Goal: Task Accomplishment & Management: Complete application form

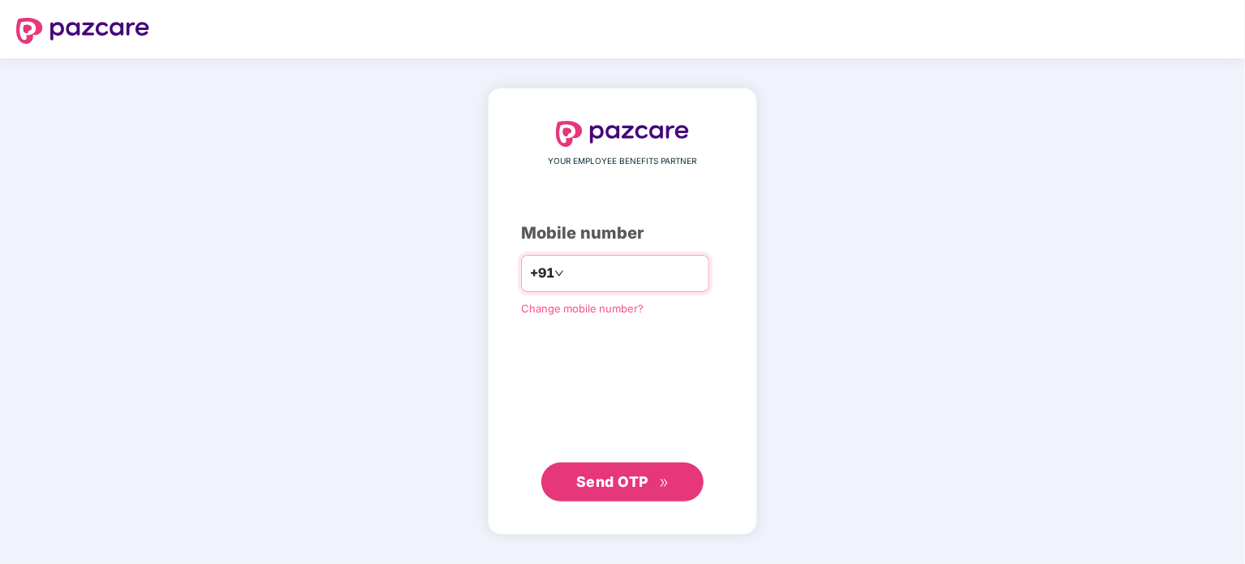
type input "**********"
click at [613, 494] on button "Send OTP" at bounding box center [622, 481] width 162 height 39
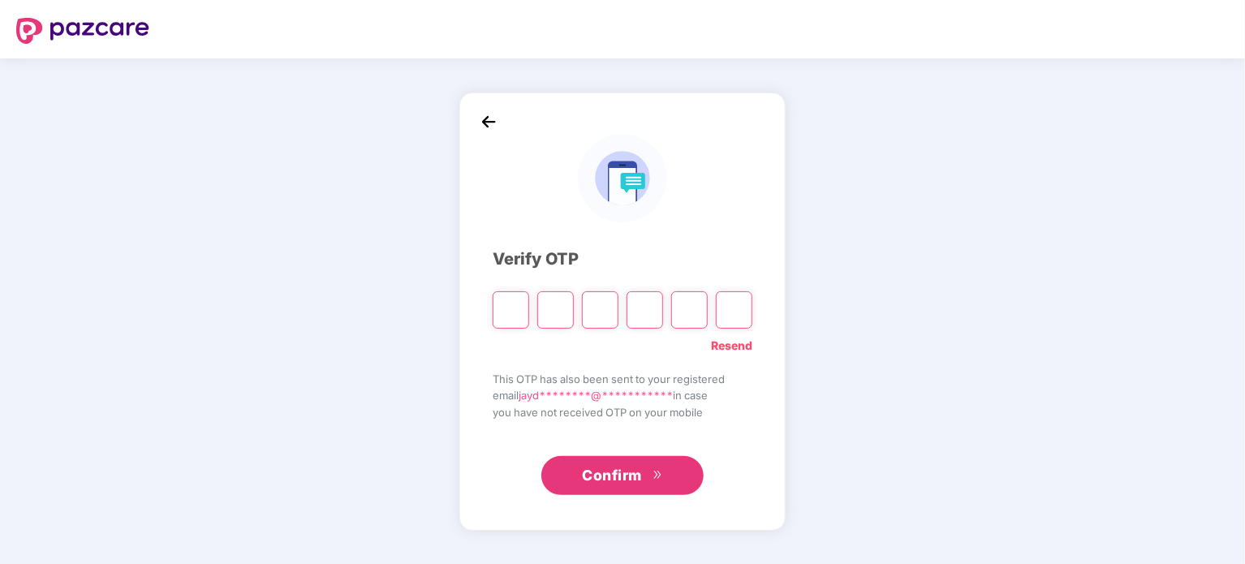
type input "*"
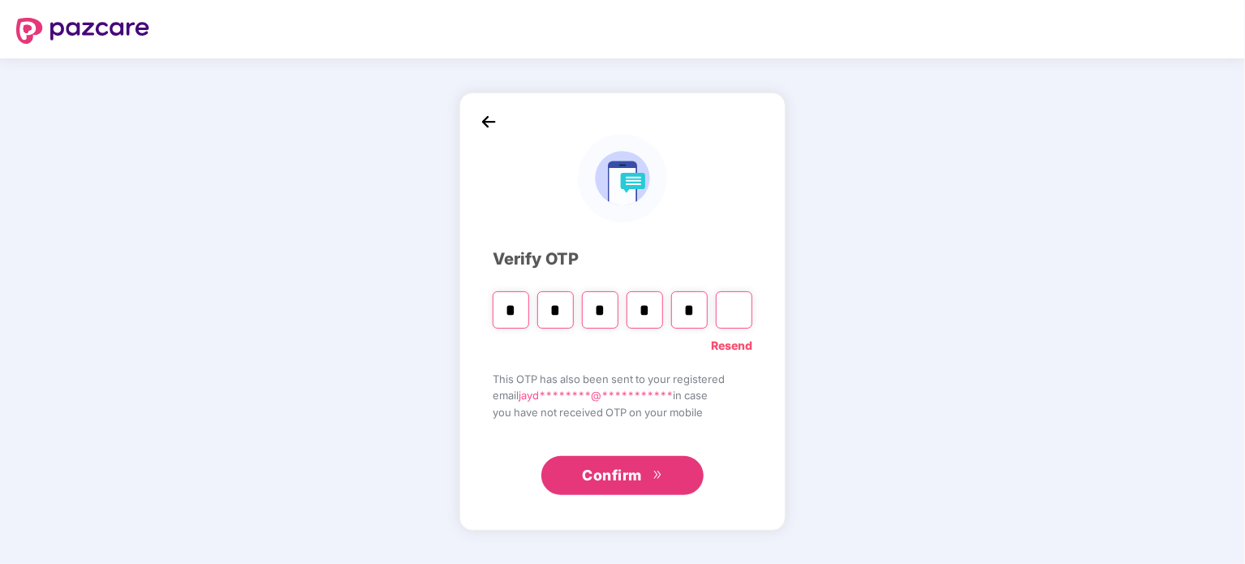
type input "*"
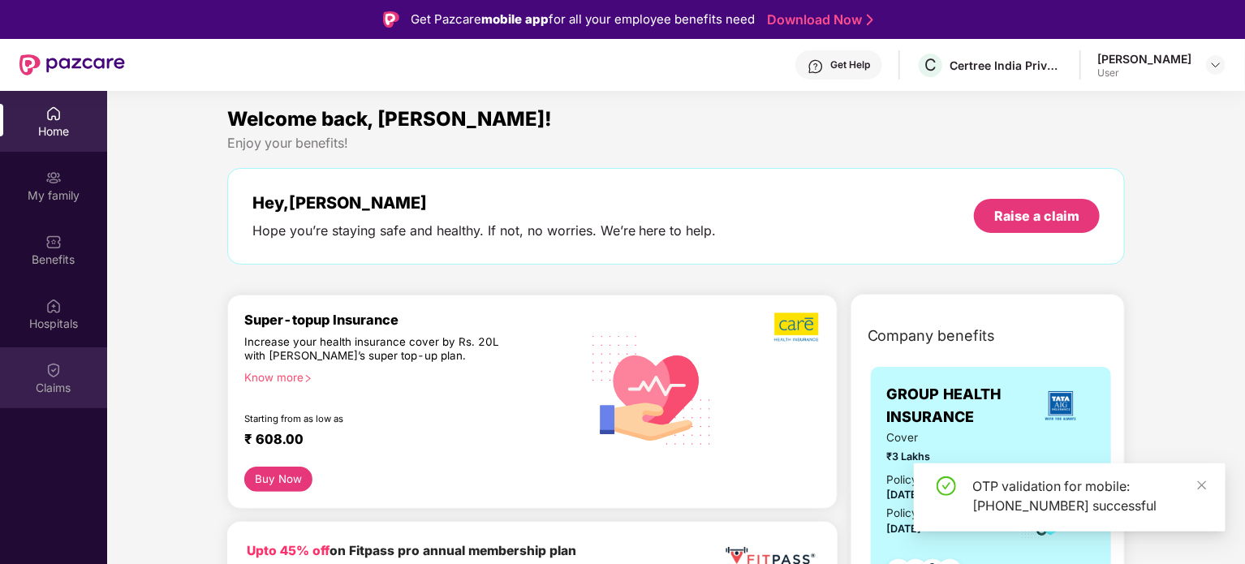
click at [68, 374] on div "Claims" at bounding box center [53, 377] width 107 height 61
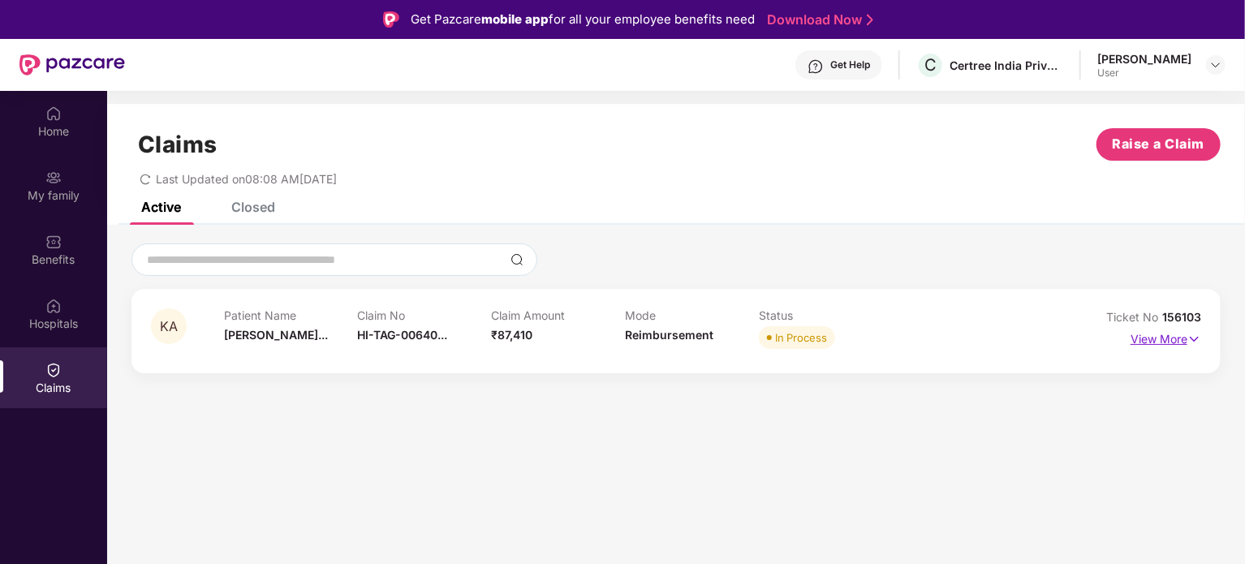
click at [1169, 334] on p "View More" at bounding box center [1165, 337] width 71 height 22
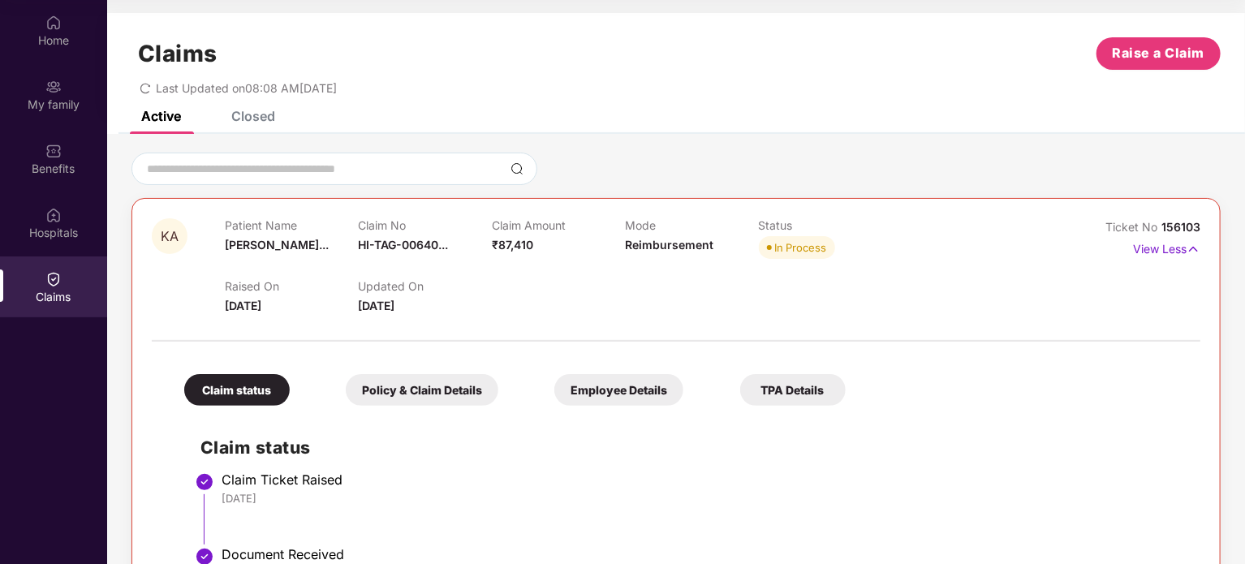
click at [1188, 227] on span "156103" at bounding box center [1180, 227] width 39 height 14
click at [441, 243] on span "HI-TAG-00640..." at bounding box center [403, 245] width 90 height 14
click at [415, 274] on div "HI-TAG-006405974(0)" at bounding box center [428, 279] width 142 height 28
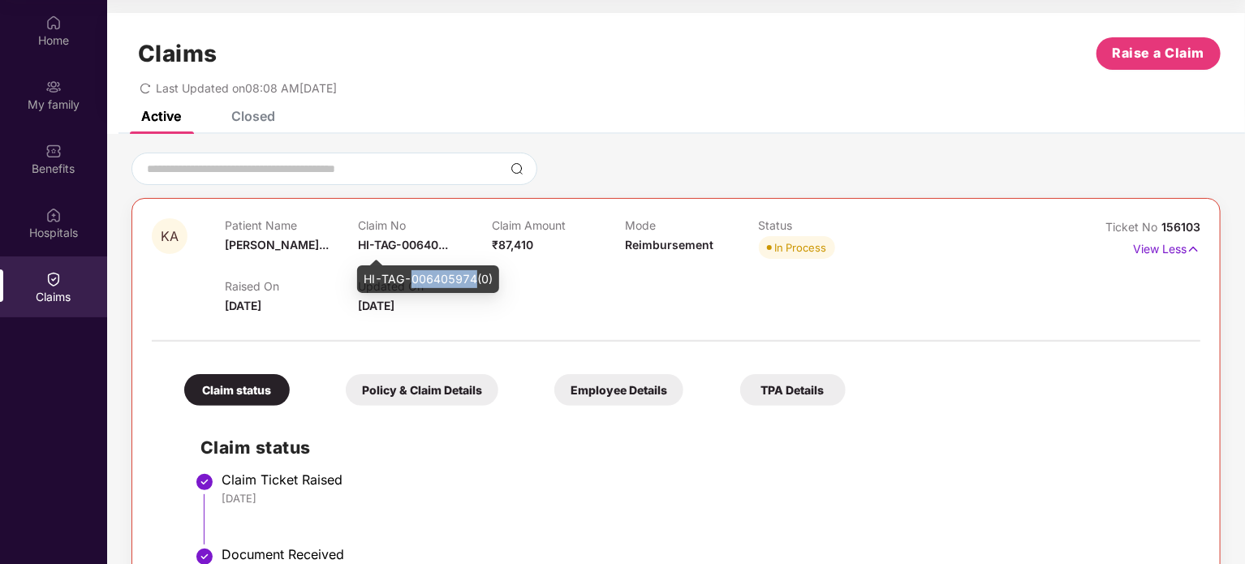
click at [415, 274] on div "HI-TAG-006405974(0)" at bounding box center [428, 279] width 142 height 28
copy div "HI-TAG-006405974(0)"
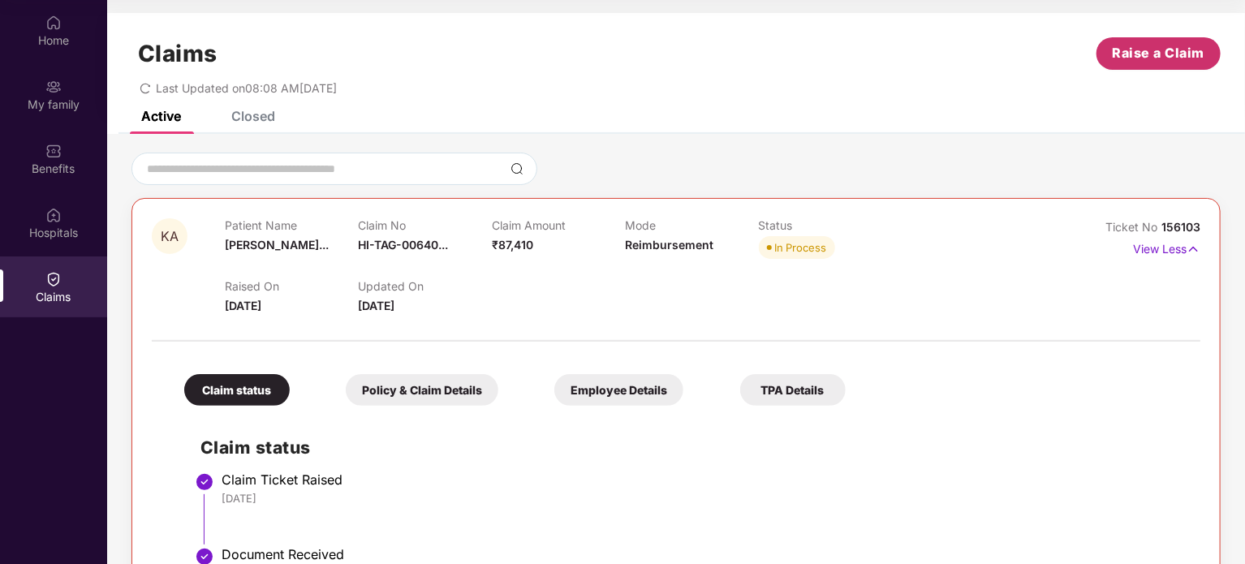
click at [1109, 61] on button "Raise a Claim" at bounding box center [1158, 53] width 124 height 32
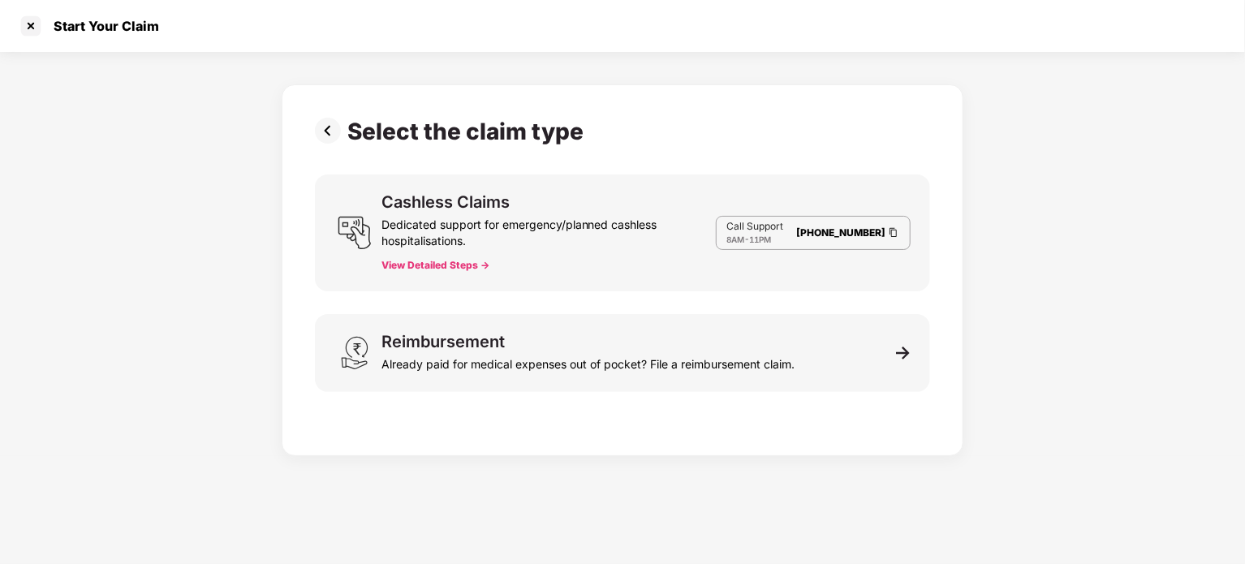
scroll to position [39, 0]
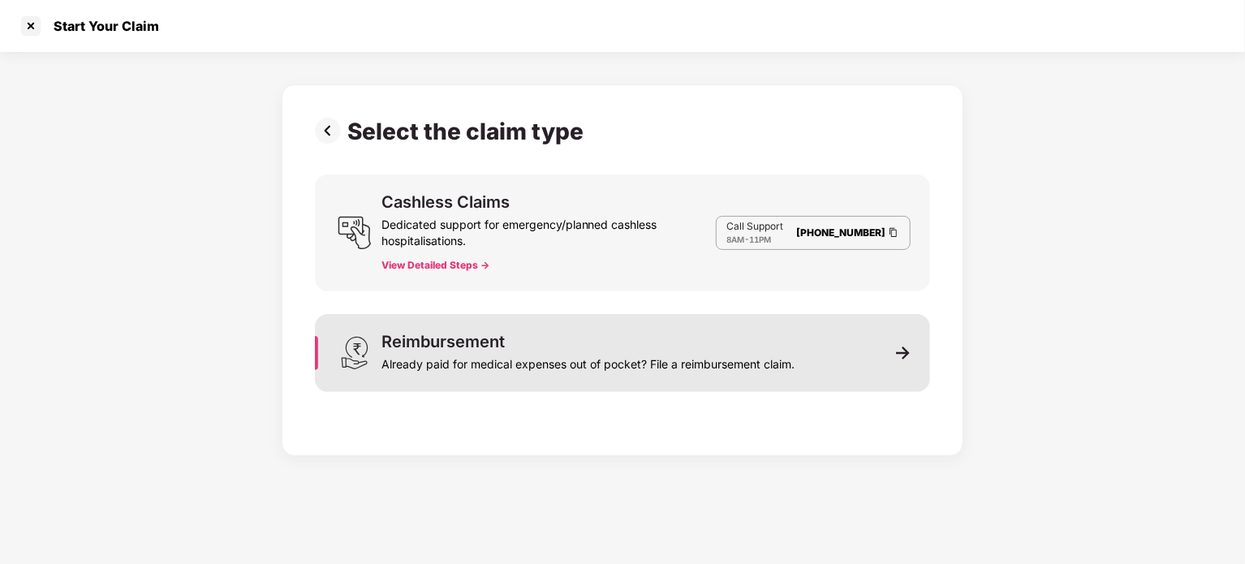
click at [665, 334] on div "Reimbursement Already paid for medical expenses out of pocket? File a reimburse…" at bounding box center [587, 352] width 413 height 39
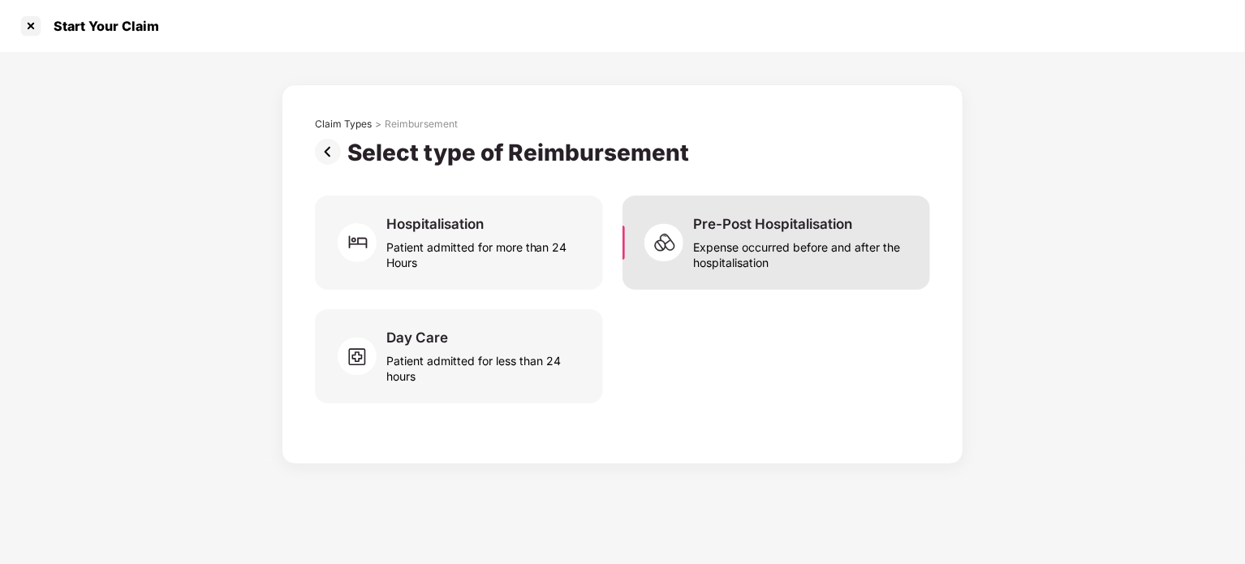
click at [729, 273] on div "Pre-Post Hospitalisation Expense occurred before and after the hospitalisation" at bounding box center [775, 243] width 307 height 94
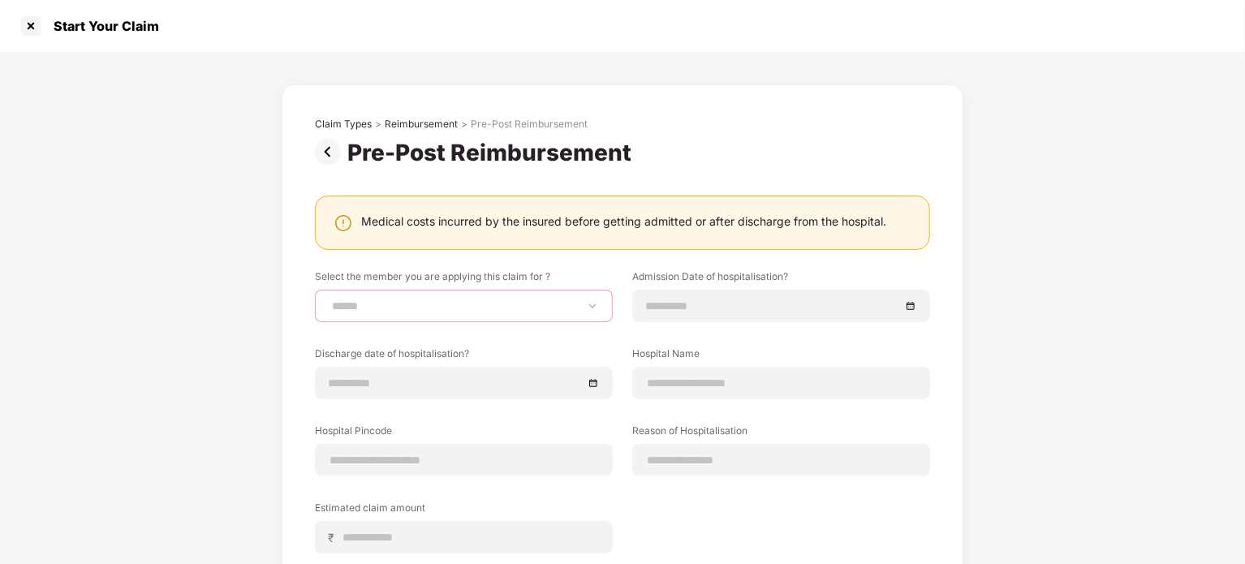
click at [584, 312] on select "**********" at bounding box center [464, 305] width 270 height 13
select select "**********"
click at [329, 299] on select "**********" at bounding box center [464, 305] width 270 height 13
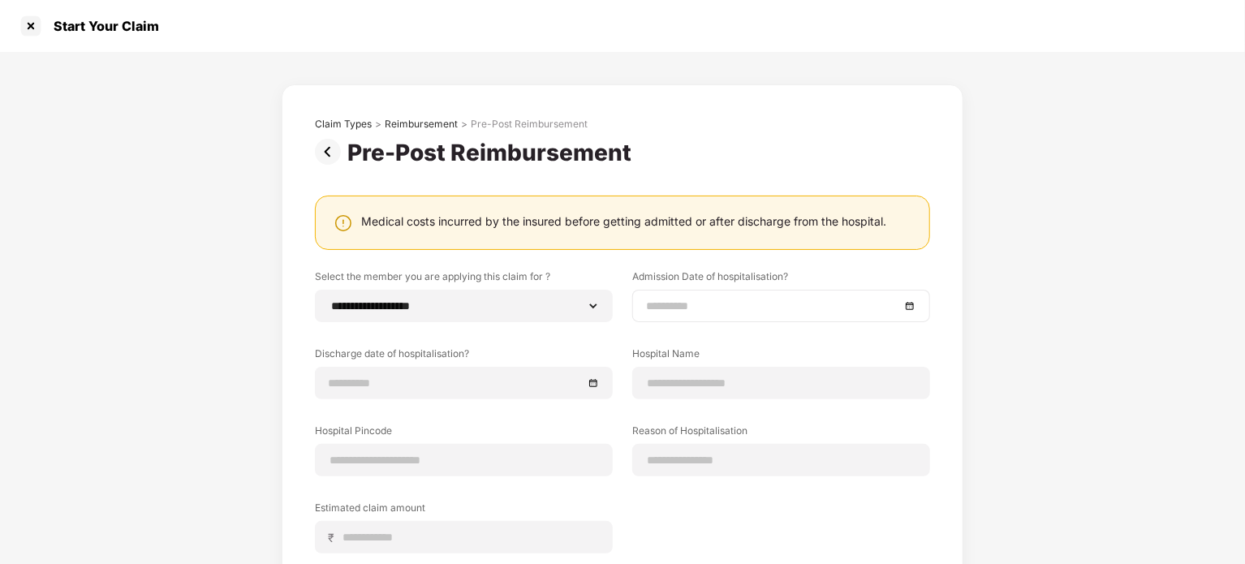
click at [912, 311] on div at bounding box center [781, 306] width 270 height 18
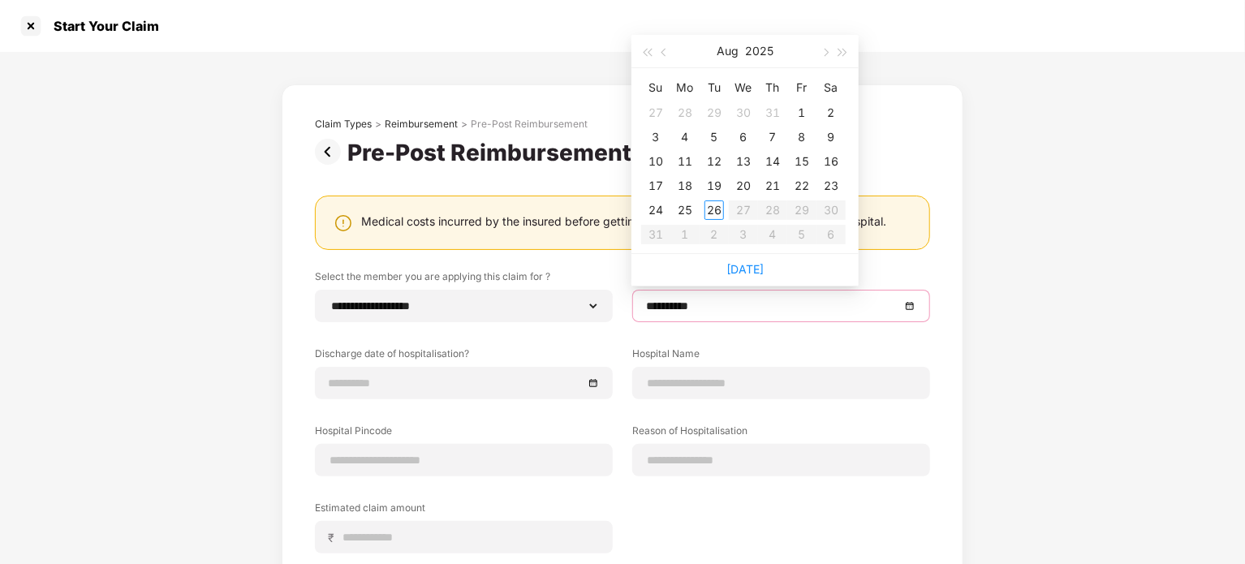
type input "**********"
click at [662, 55] on button "button" at bounding box center [665, 51] width 18 height 32
type input "**********"
click at [713, 183] on div "24" at bounding box center [713, 185] width 19 height 19
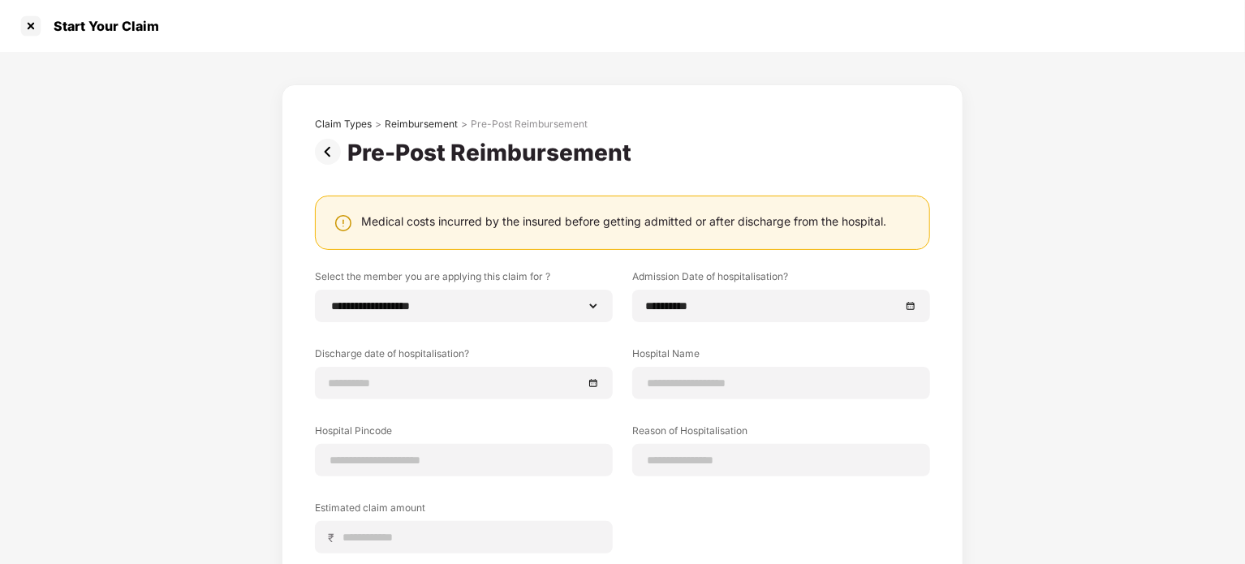
click at [952, 380] on div "**********" at bounding box center [622, 409] width 681 height 651
click at [597, 382] on div at bounding box center [464, 383] width 270 height 18
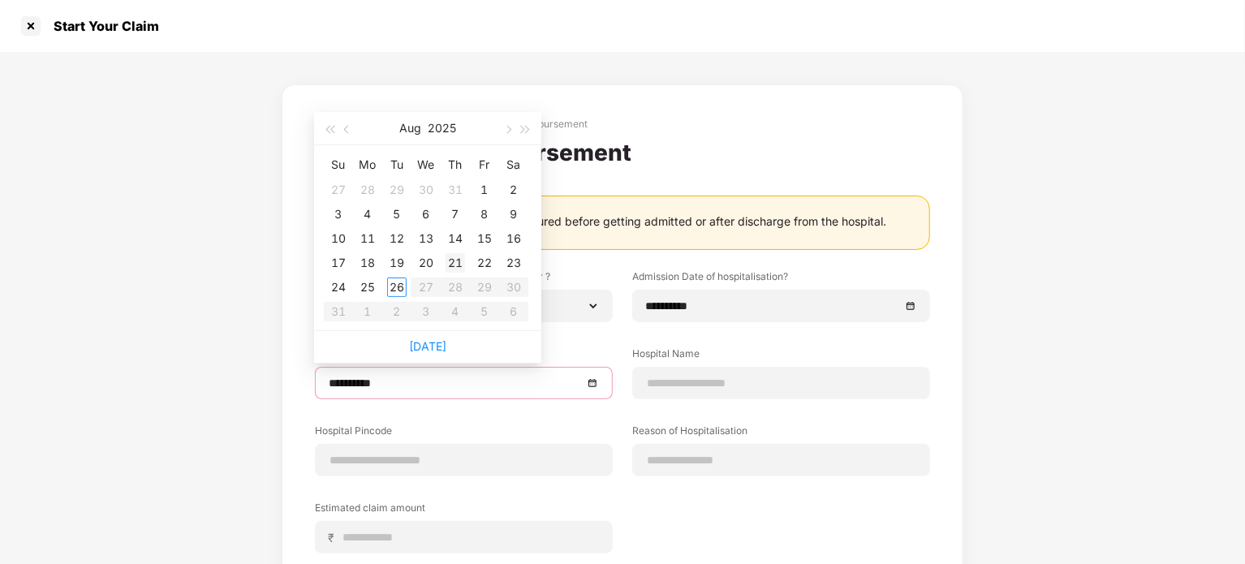
type input "**********"
click at [342, 128] on button "button" at bounding box center [347, 128] width 18 height 32
type input "**********"
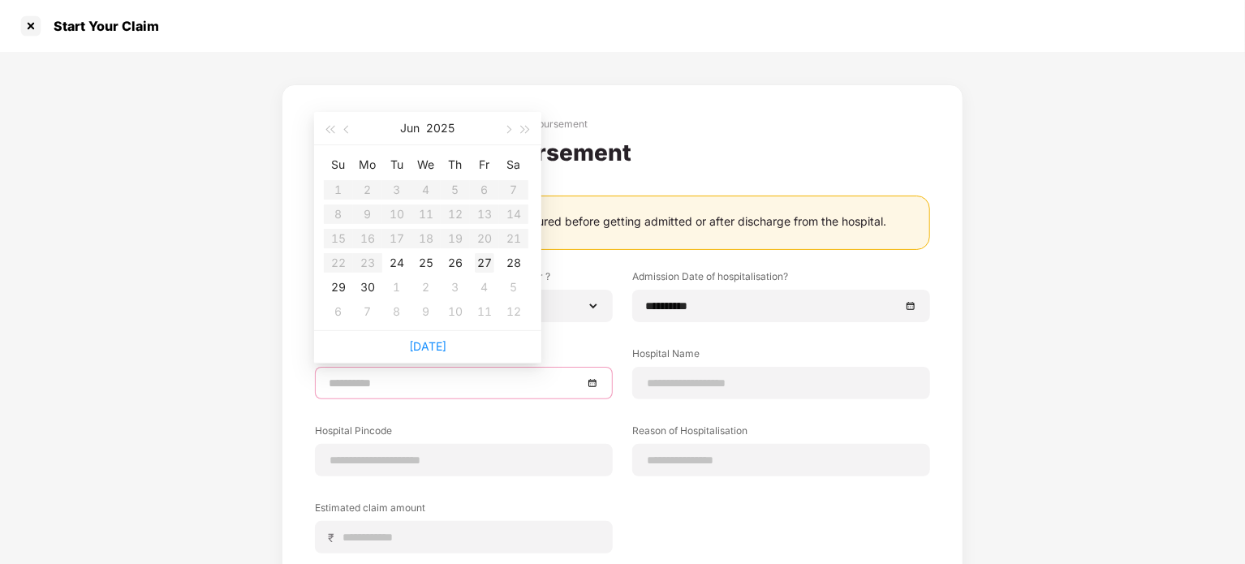
click at [486, 264] on div "27" at bounding box center [484, 262] width 19 height 19
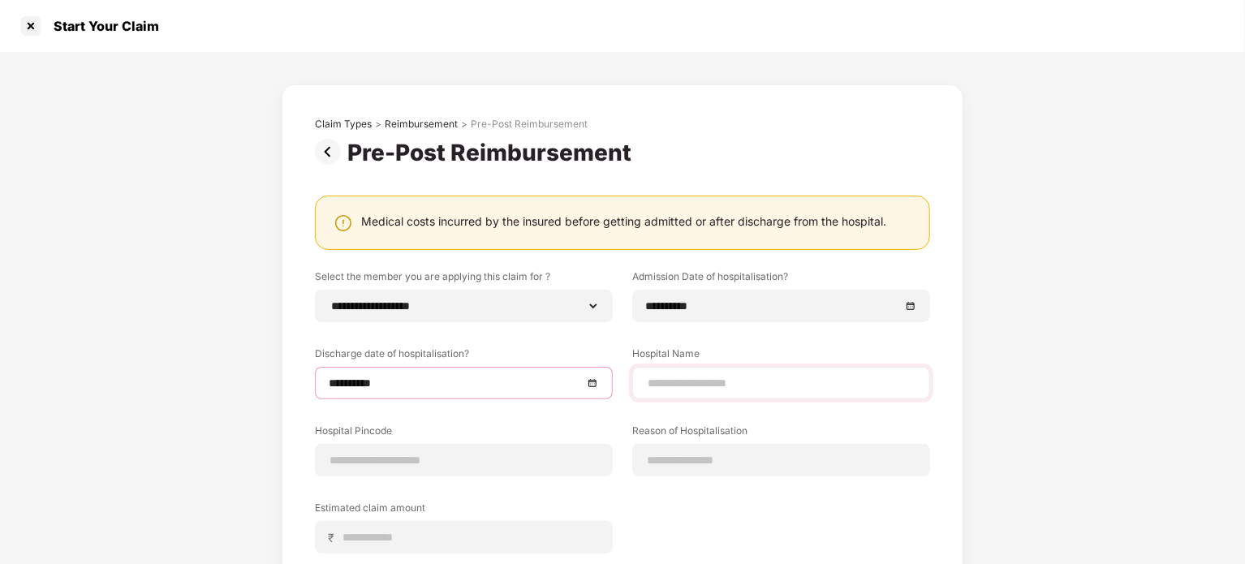
click at [703, 372] on div at bounding box center [781, 383] width 298 height 32
click at [704, 376] on input at bounding box center [781, 383] width 270 height 17
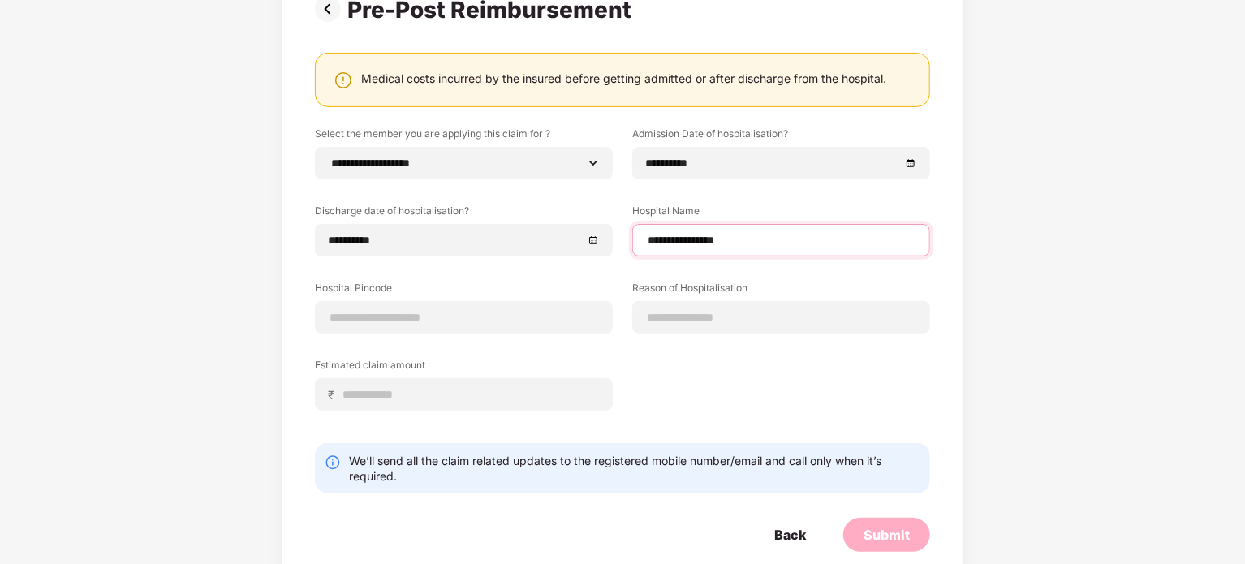
scroll to position [171, 0]
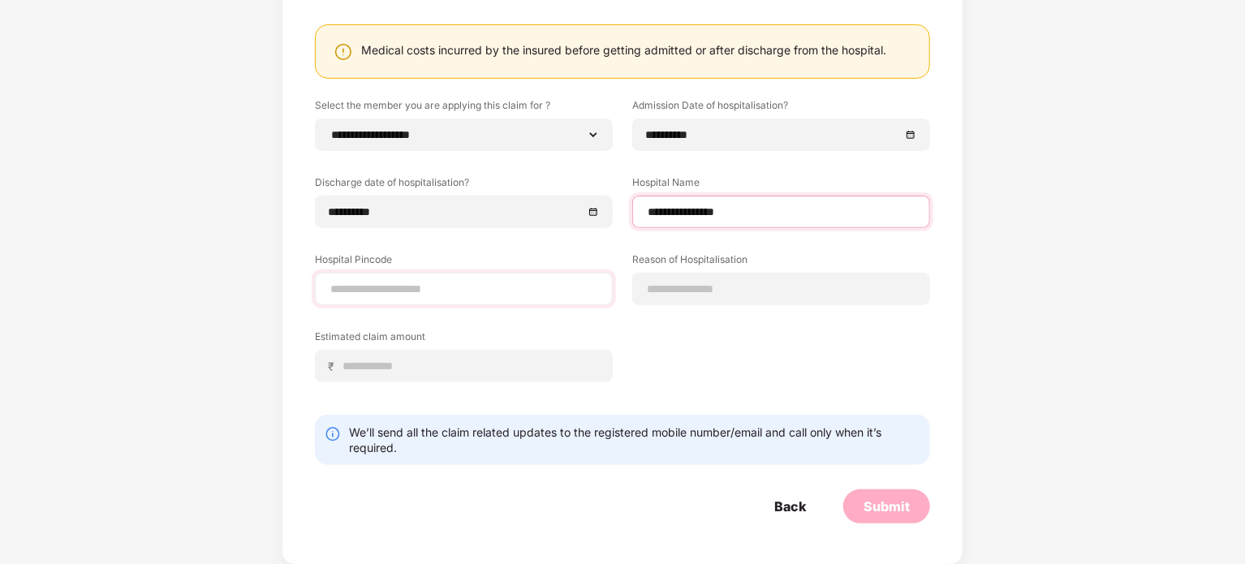
type input "**********"
click at [458, 296] on input at bounding box center [464, 289] width 270 height 17
type input "******"
select select "*********"
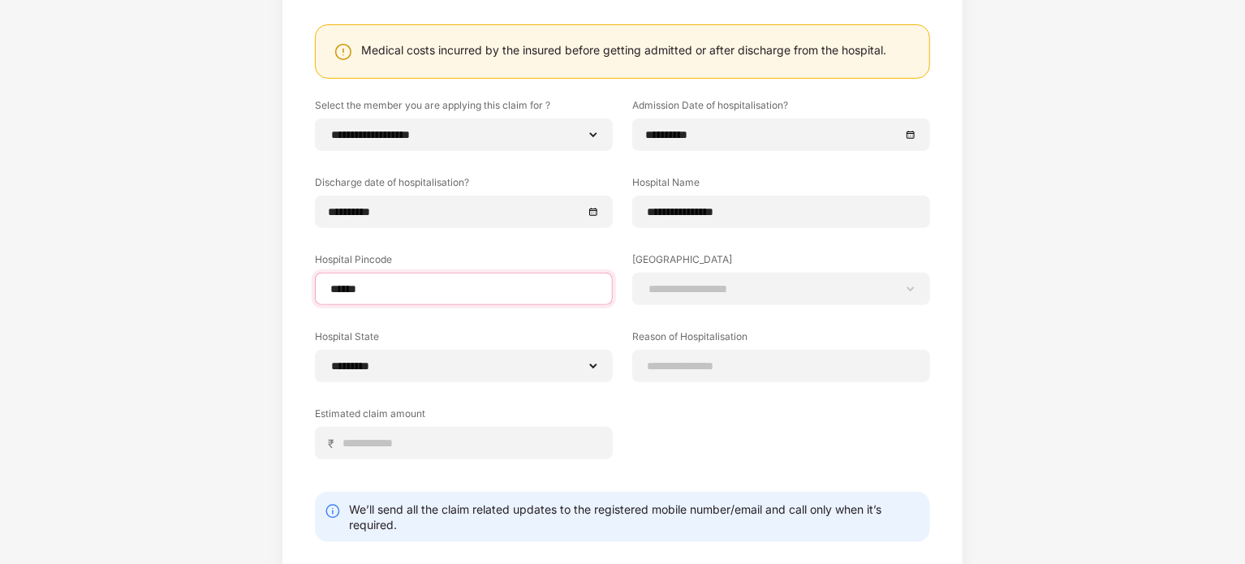
type input "******"
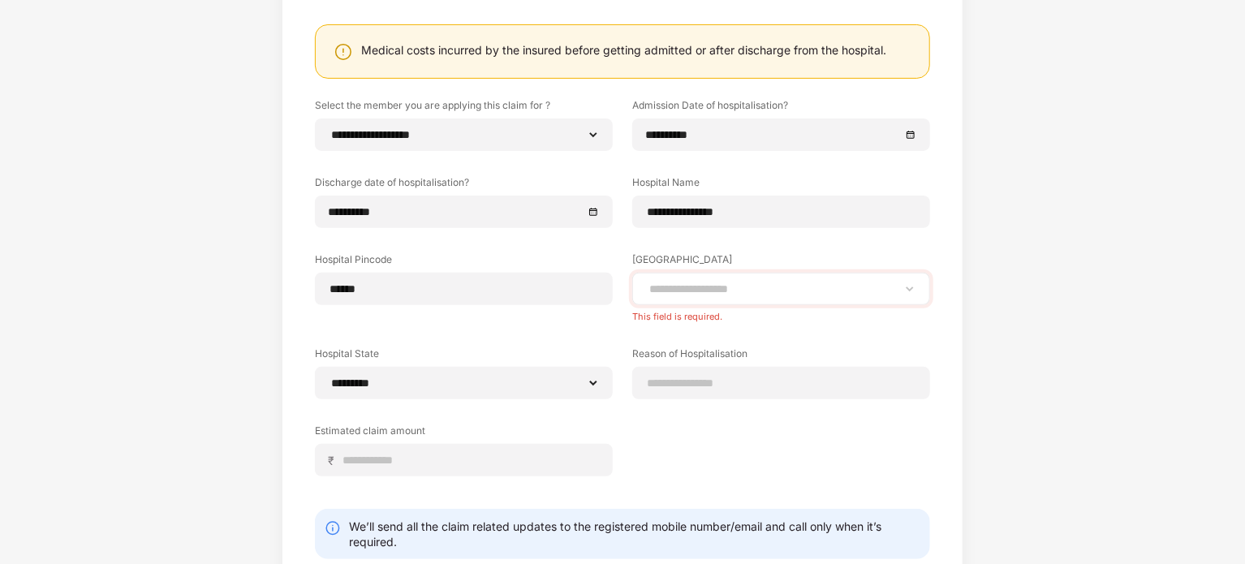
click at [824, 298] on div "**********" at bounding box center [781, 289] width 298 height 32
click at [889, 295] on select "**********" at bounding box center [781, 288] width 270 height 13
select select "*********"
click at [646, 282] on select "**********" at bounding box center [781, 288] width 270 height 13
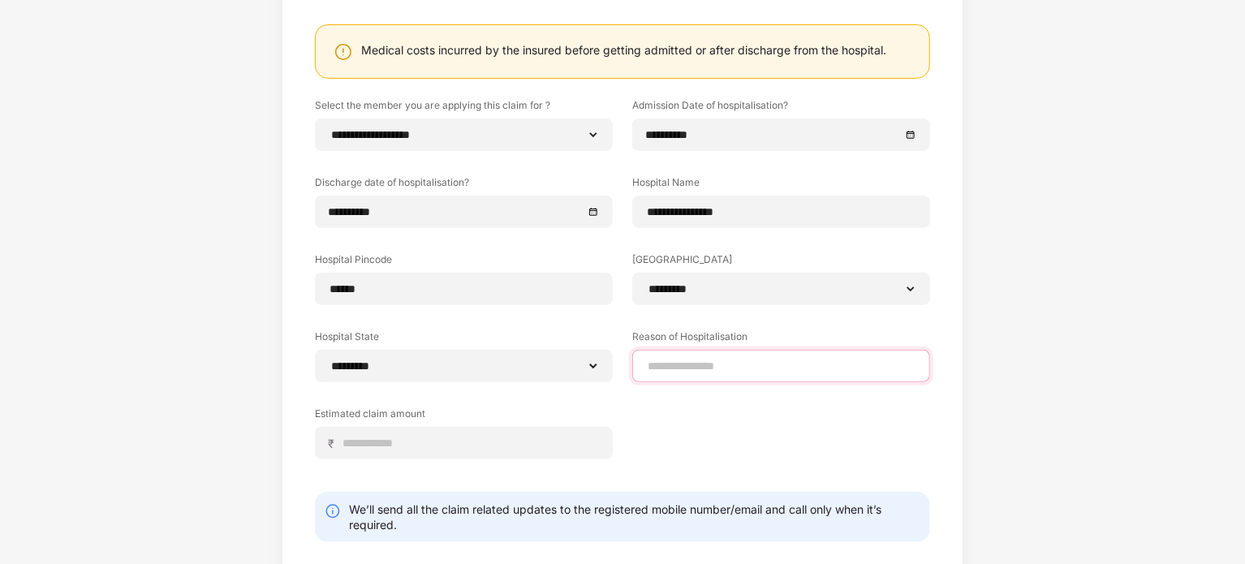
click at [769, 367] on input at bounding box center [781, 366] width 270 height 17
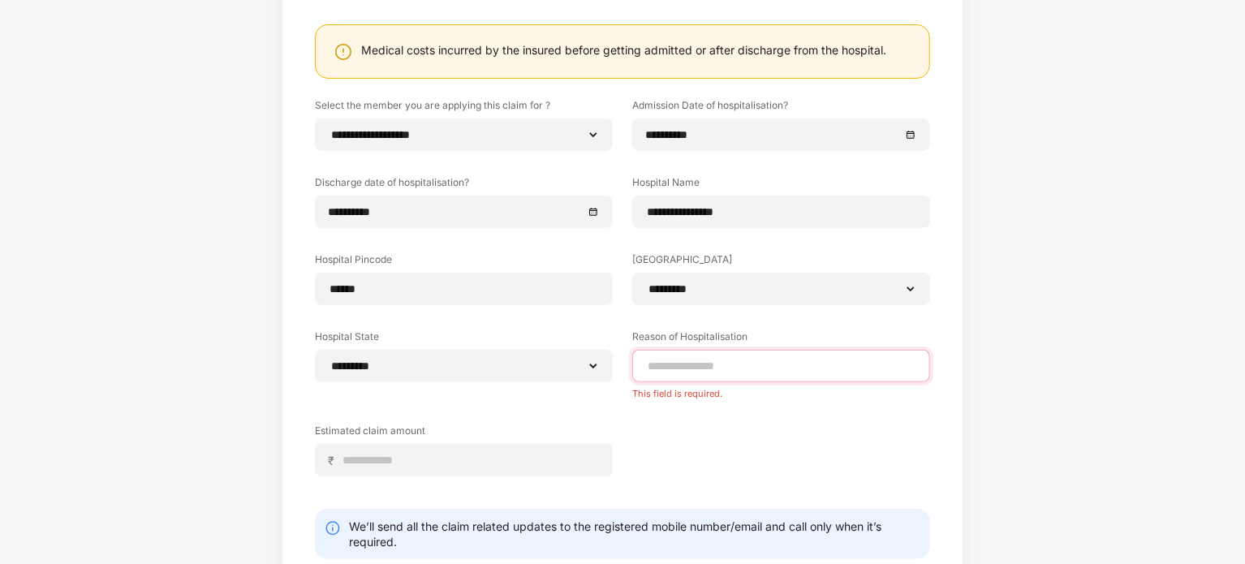
paste input "**********"
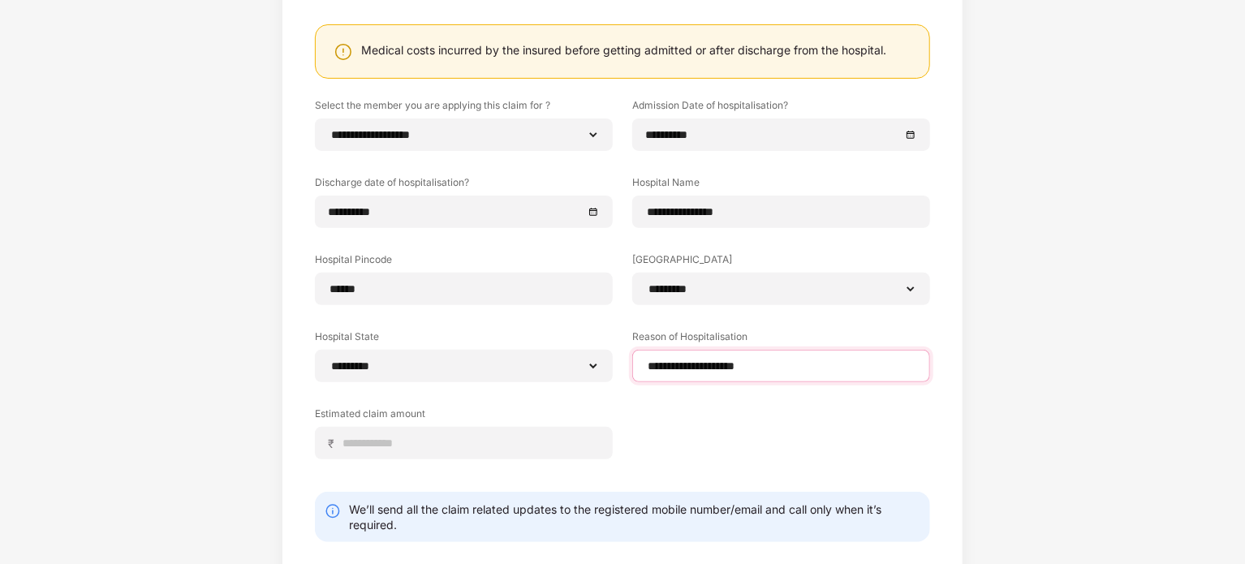
scroll to position [248, 0]
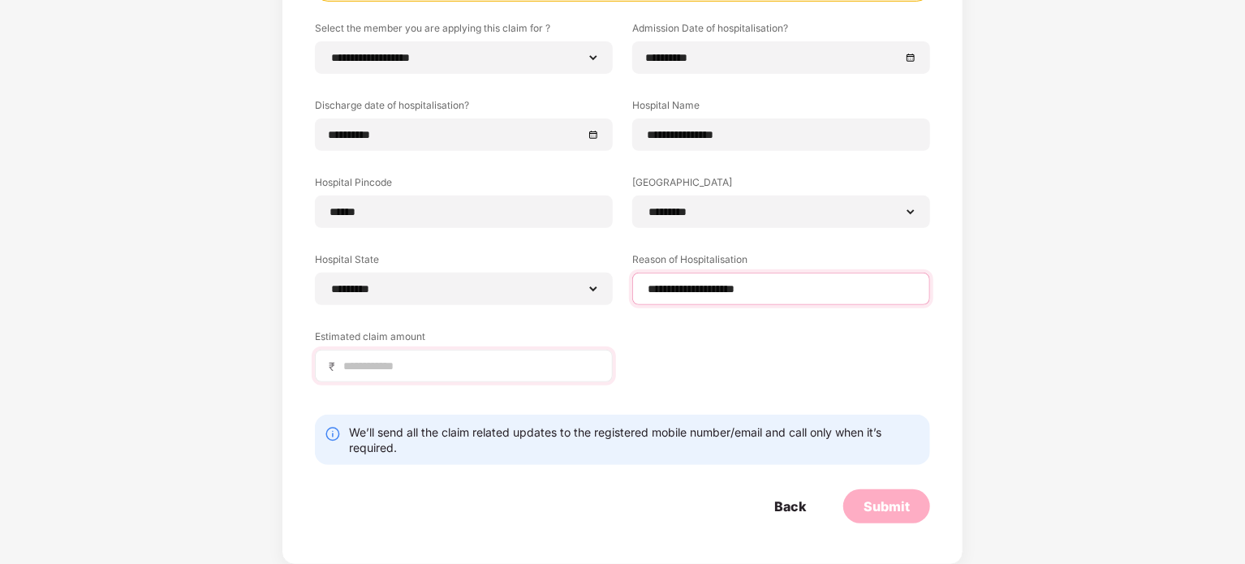
type input "**********"
click at [489, 365] on input at bounding box center [470, 366] width 257 height 17
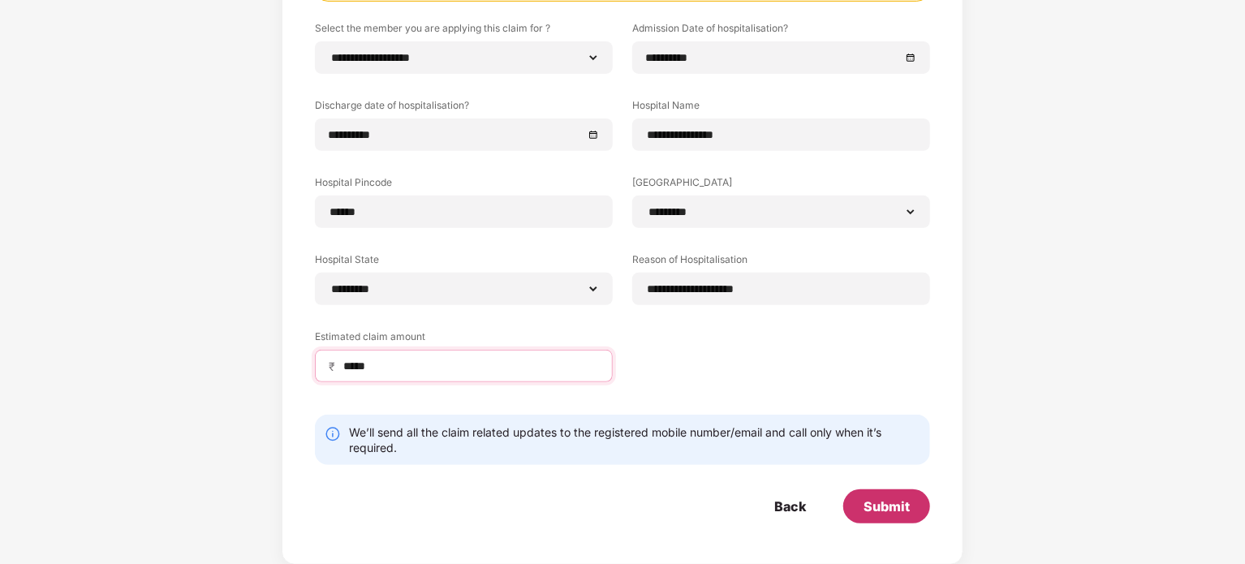
type input "*****"
click at [898, 509] on div "Submit" at bounding box center [886, 506] width 46 height 18
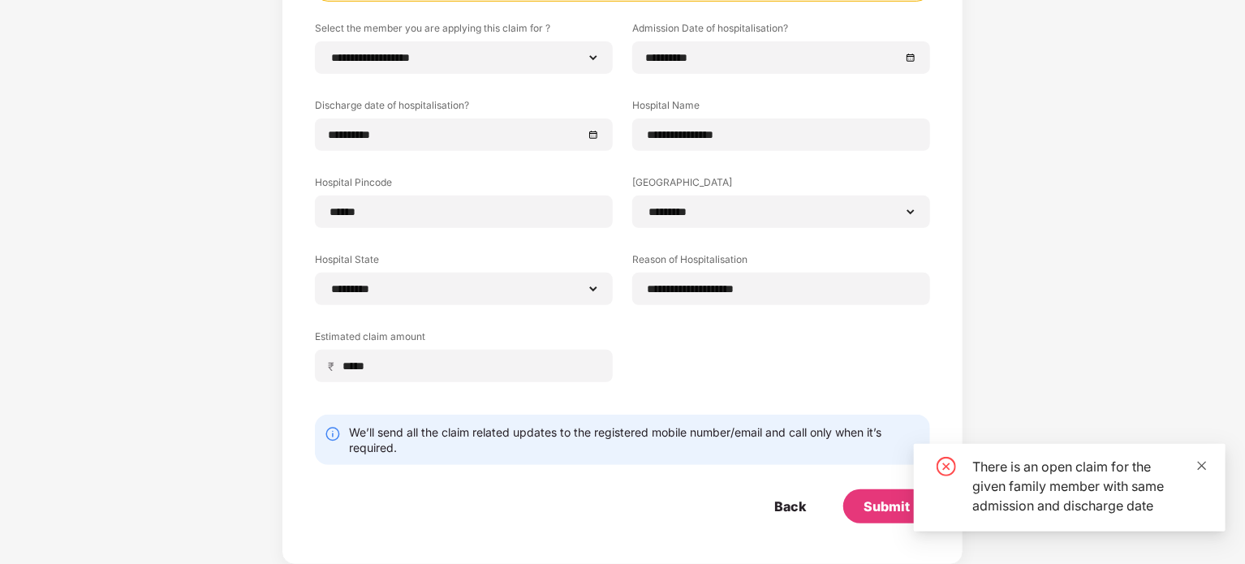
click at [1202, 466] on icon "close" at bounding box center [1201, 465] width 9 height 9
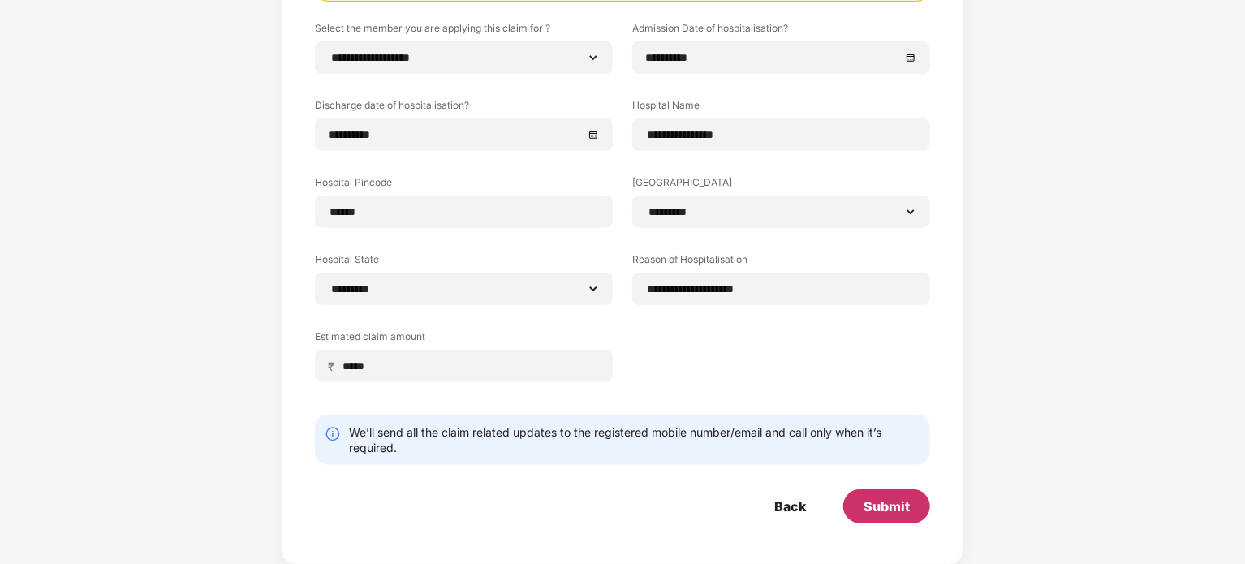
click at [886, 500] on div "Submit" at bounding box center [886, 506] width 46 height 18
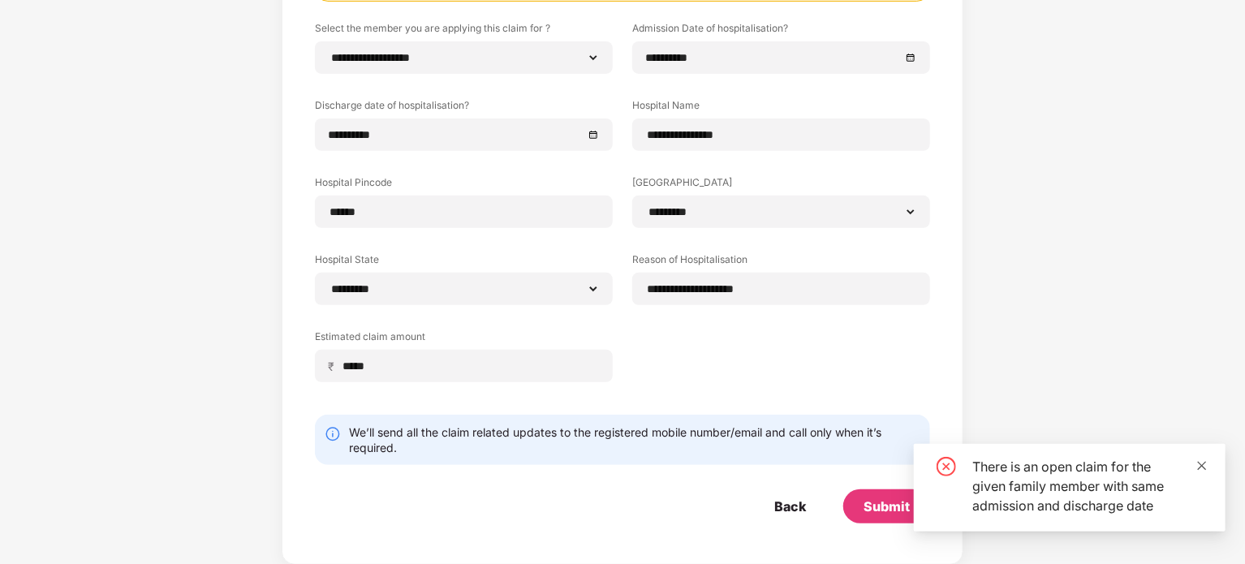
click at [1200, 463] on icon "close" at bounding box center [1201, 465] width 9 height 9
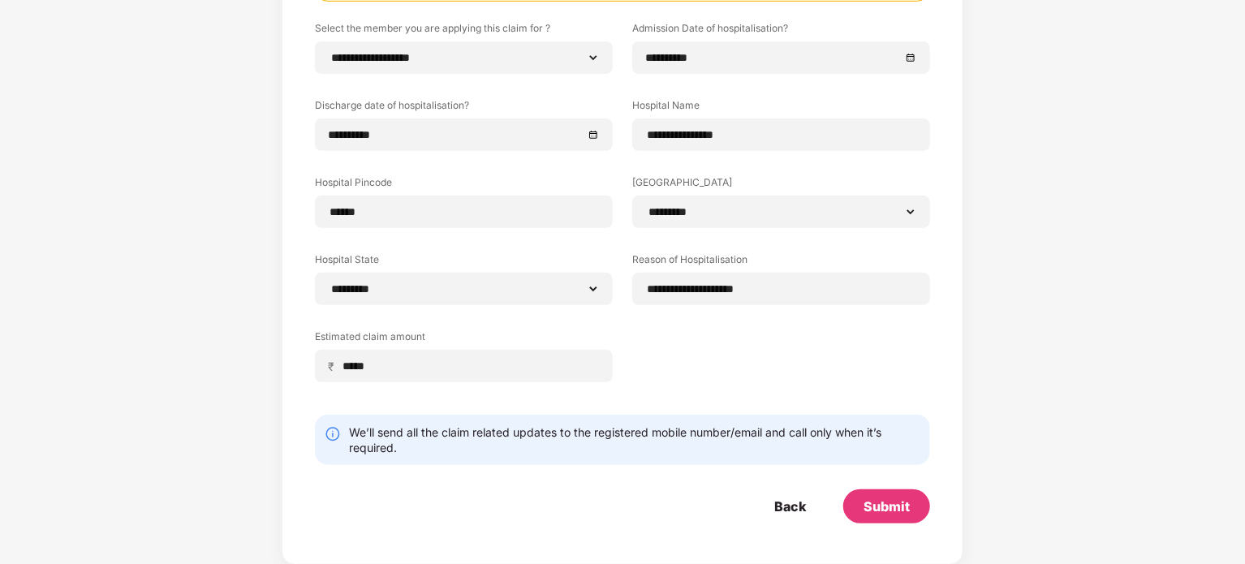
scroll to position [0, 0]
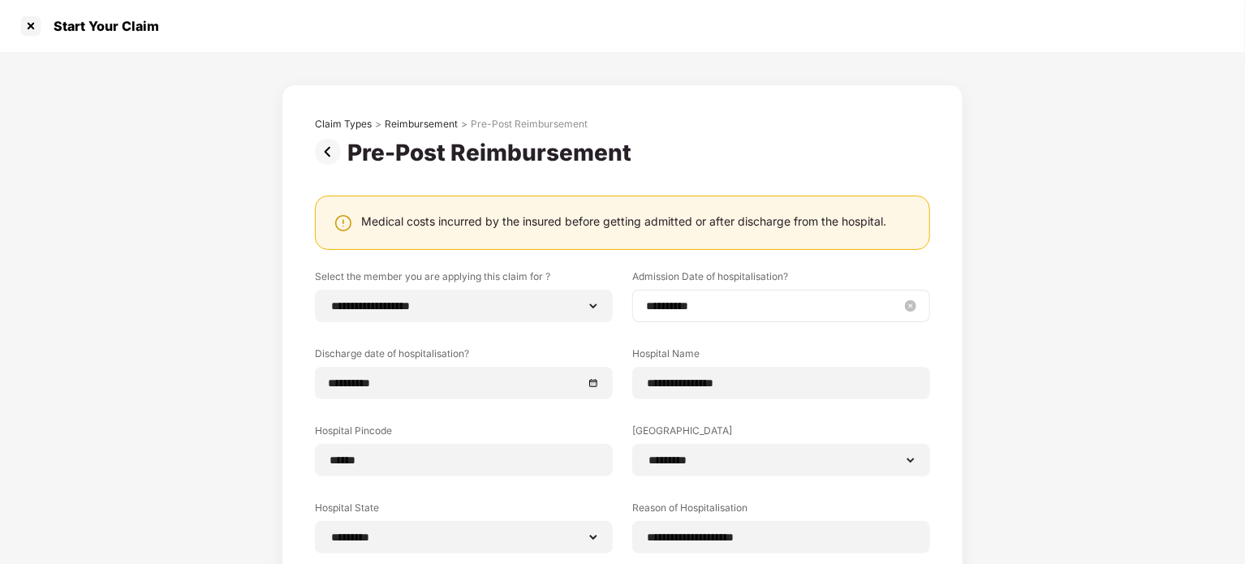
click at [652, 303] on input "**********" at bounding box center [773, 306] width 254 height 18
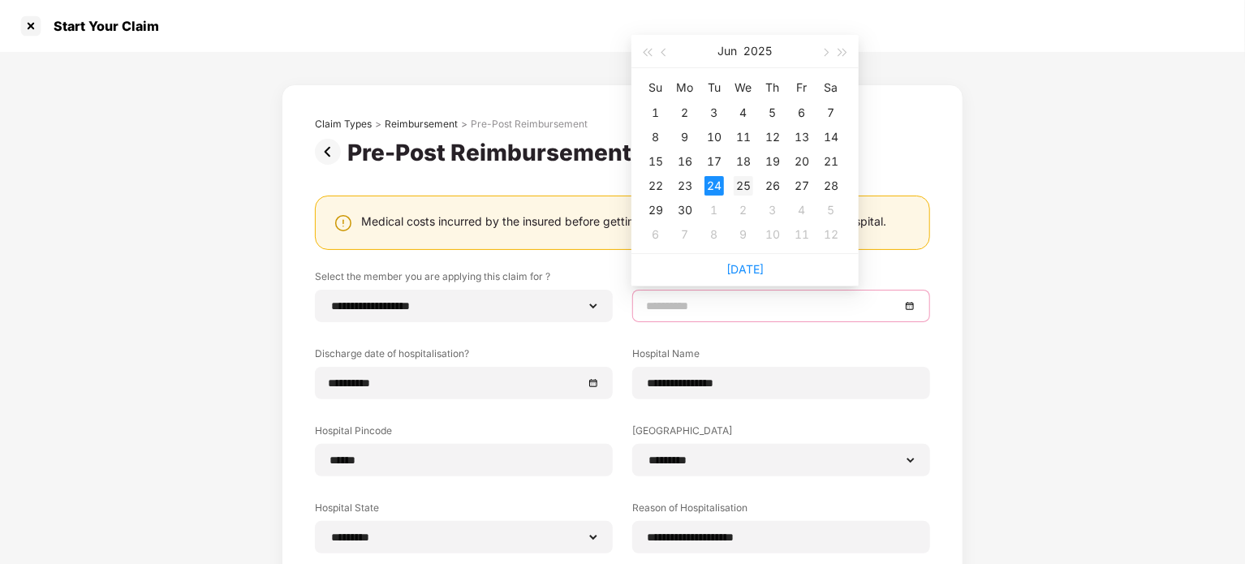
type input "**********"
click at [737, 191] on div "25" at bounding box center [742, 185] width 19 height 19
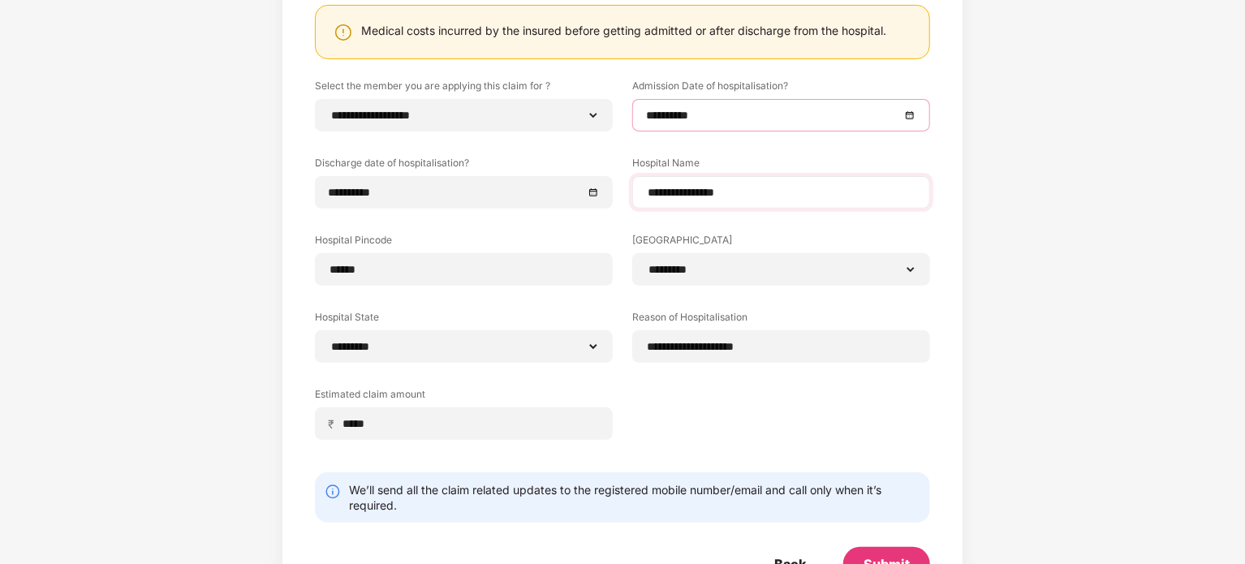
scroll to position [207, 0]
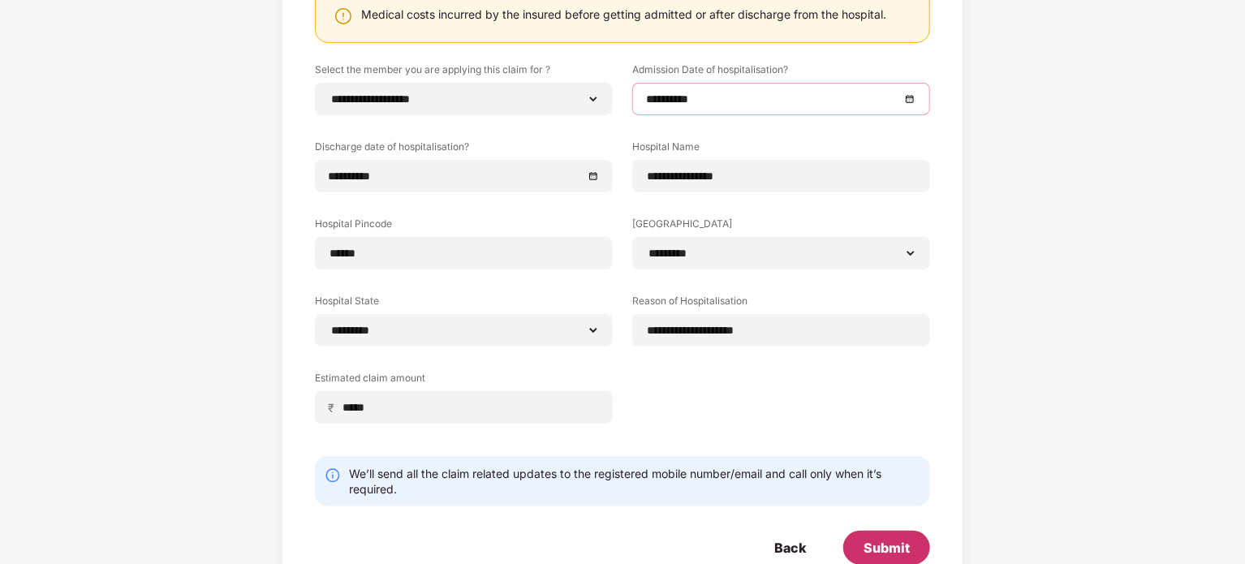
click at [871, 545] on div "Submit" at bounding box center [886, 548] width 46 height 18
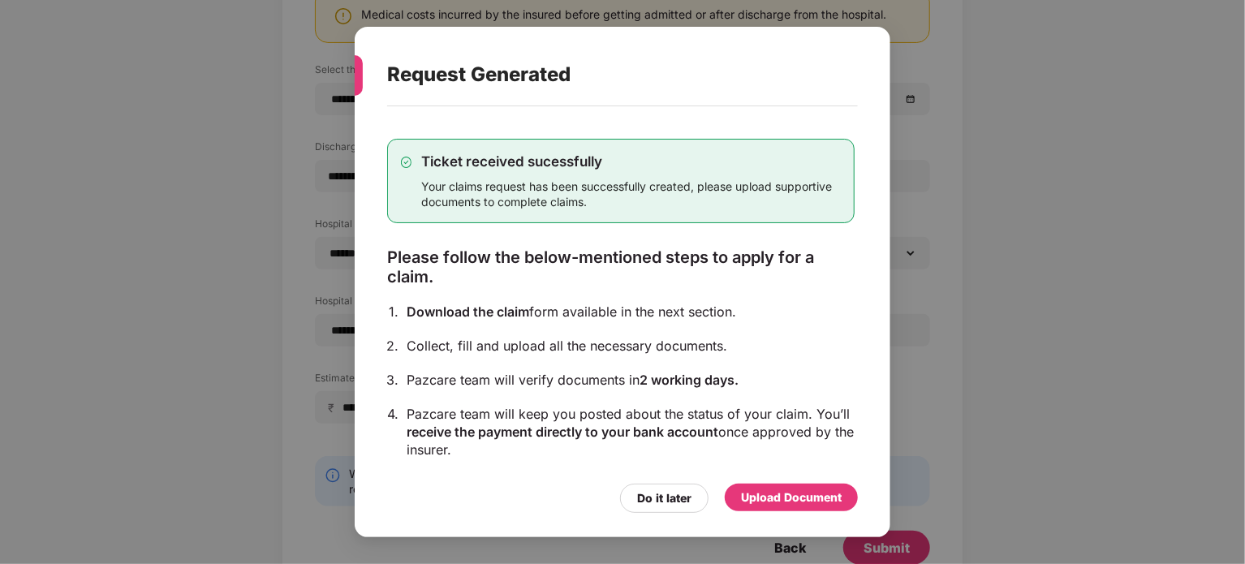
click at [753, 502] on div "Upload Document" at bounding box center [791, 497] width 101 height 18
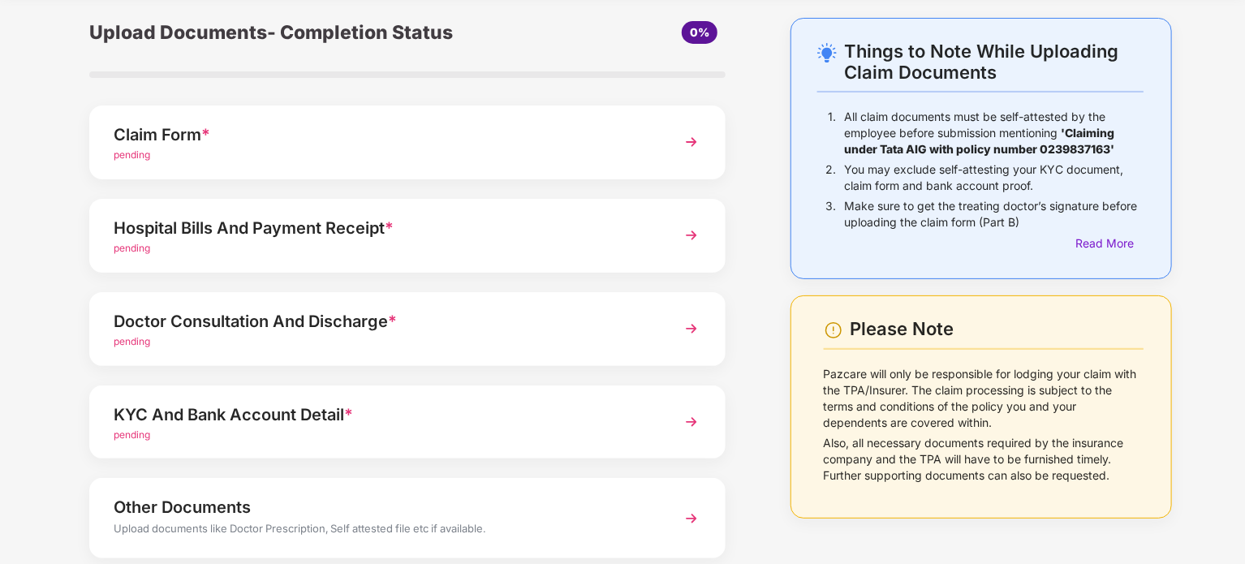
scroll to position [63, 0]
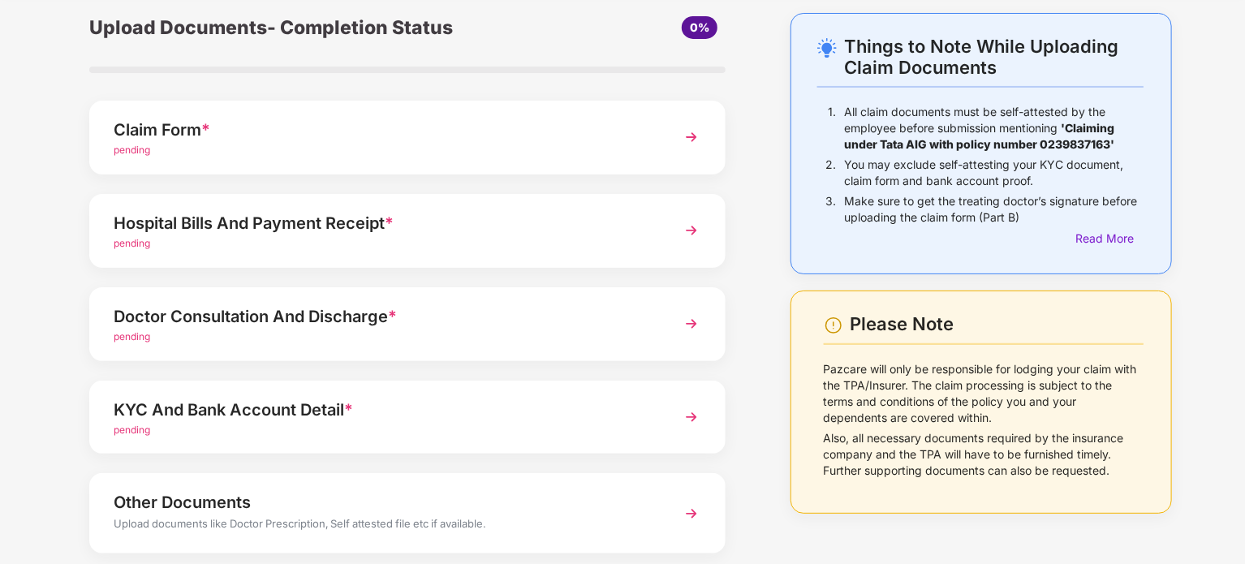
click at [686, 230] on img at bounding box center [691, 230] width 29 height 29
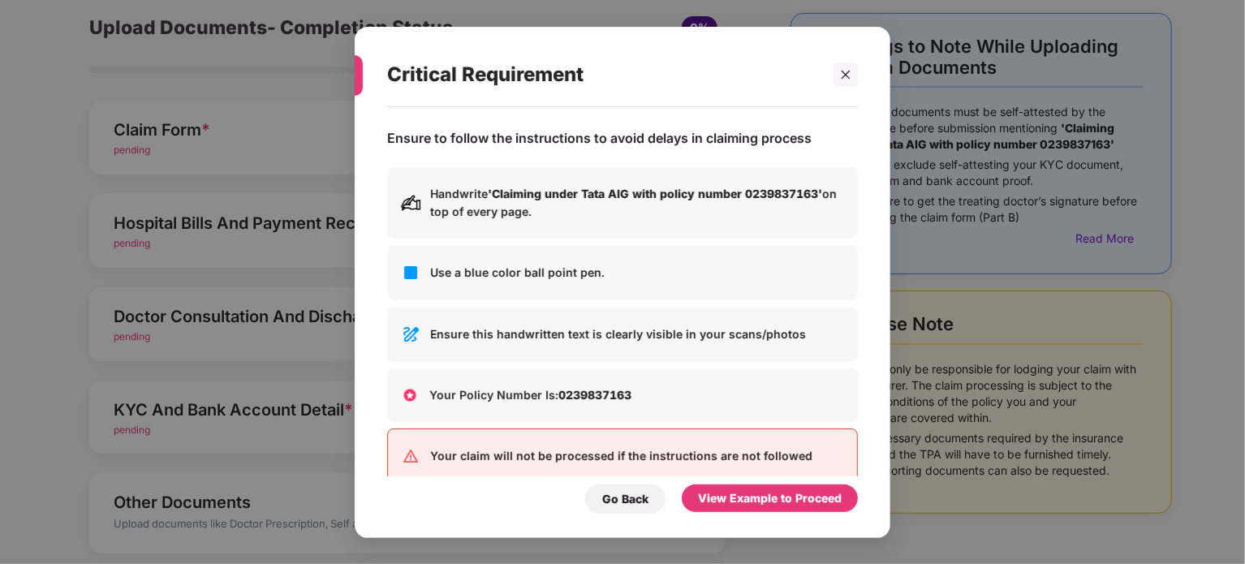
scroll to position [0, 0]
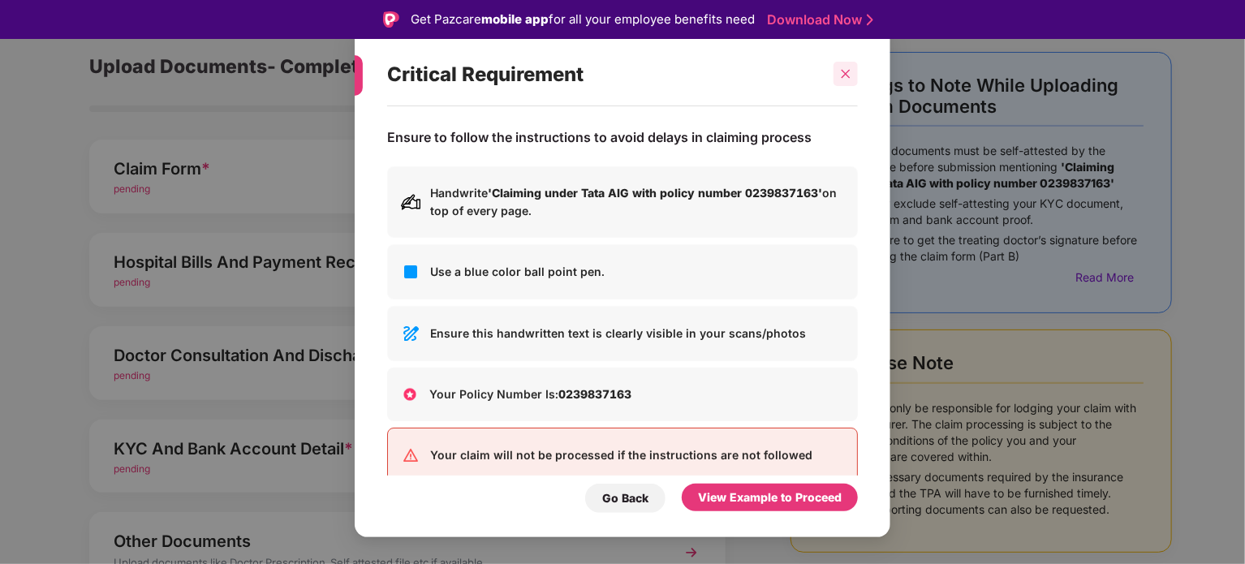
click at [852, 68] on div at bounding box center [845, 74] width 24 height 24
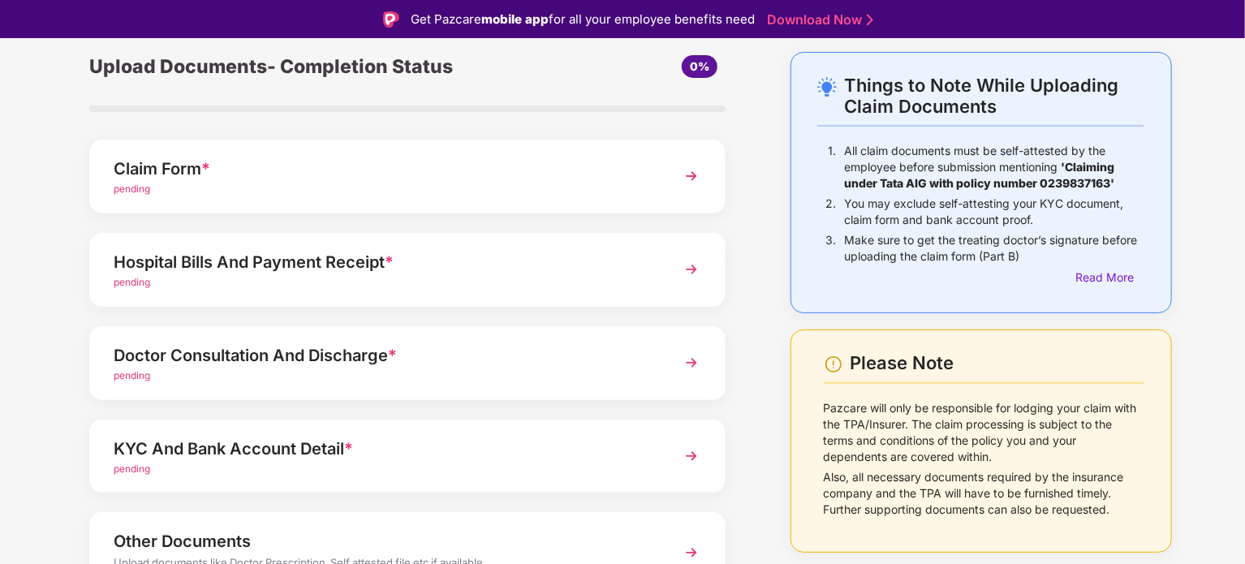
click at [681, 178] on img at bounding box center [691, 175] width 29 height 29
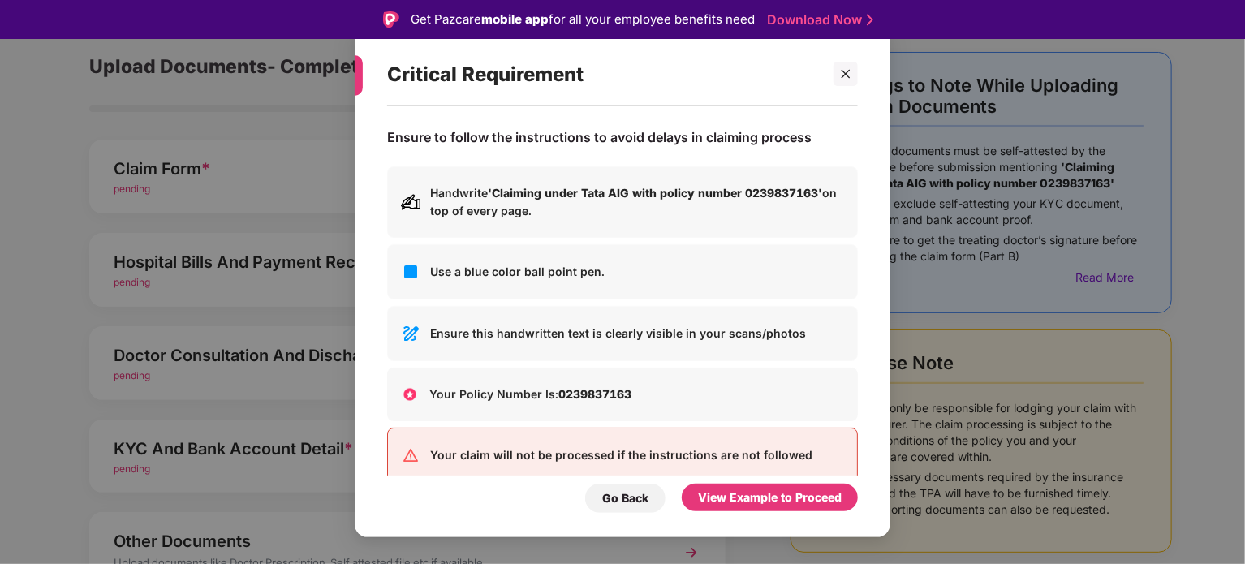
scroll to position [29, 0]
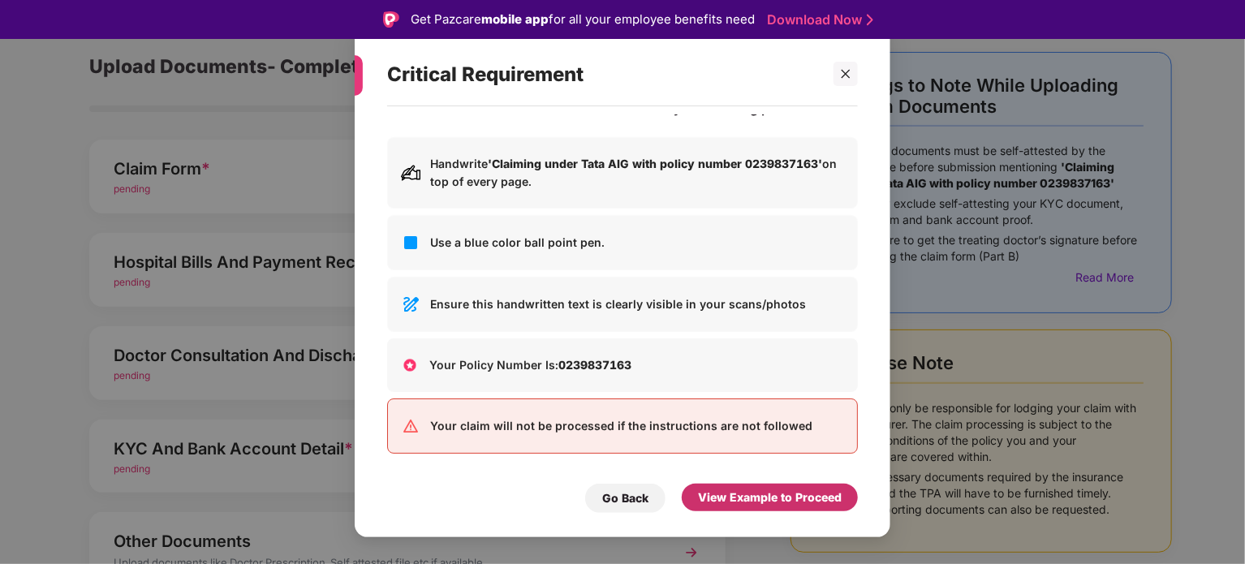
click at [798, 499] on div "View Example to Proceed" at bounding box center [770, 497] width 144 height 18
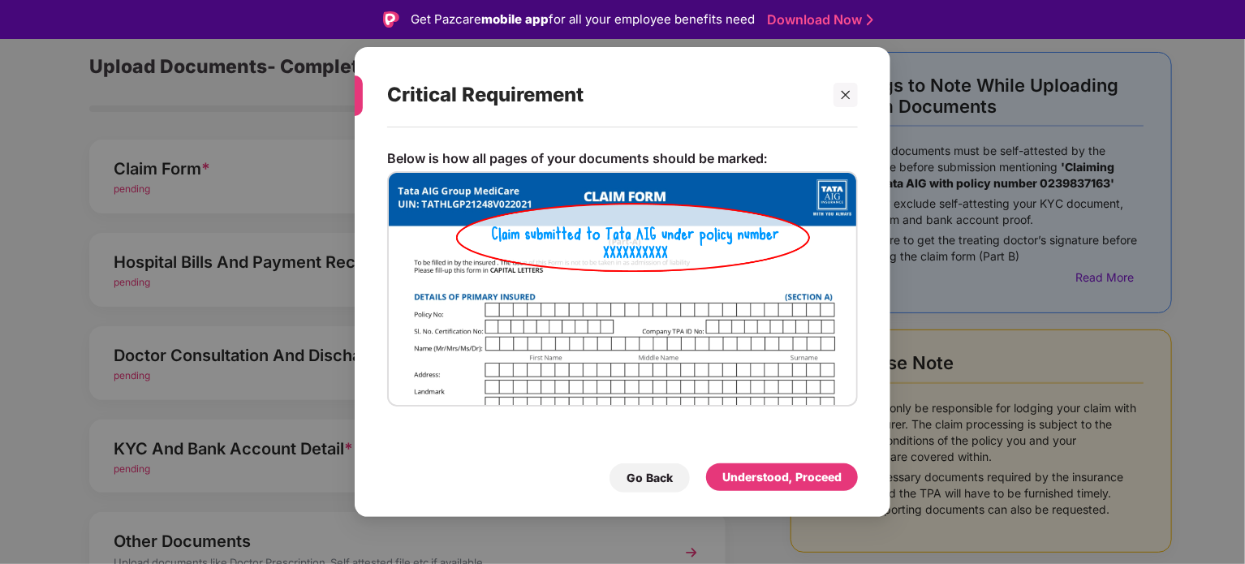
scroll to position [0, 0]
click at [828, 483] on div "Understood, Proceed" at bounding box center [781, 477] width 119 height 18
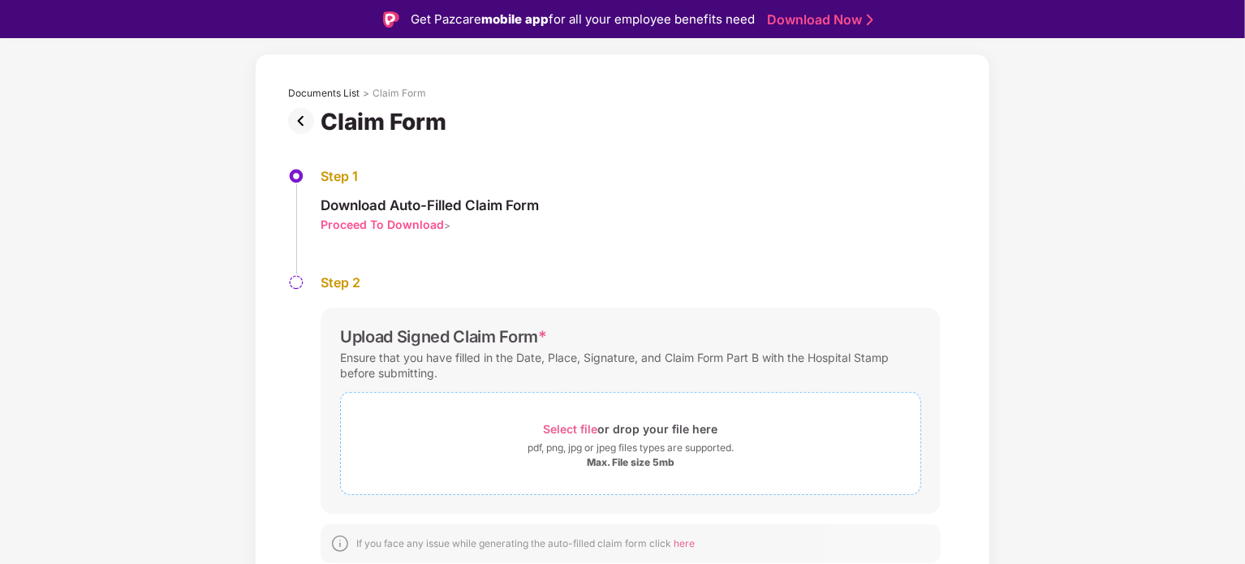
scroll to position [39, 0]
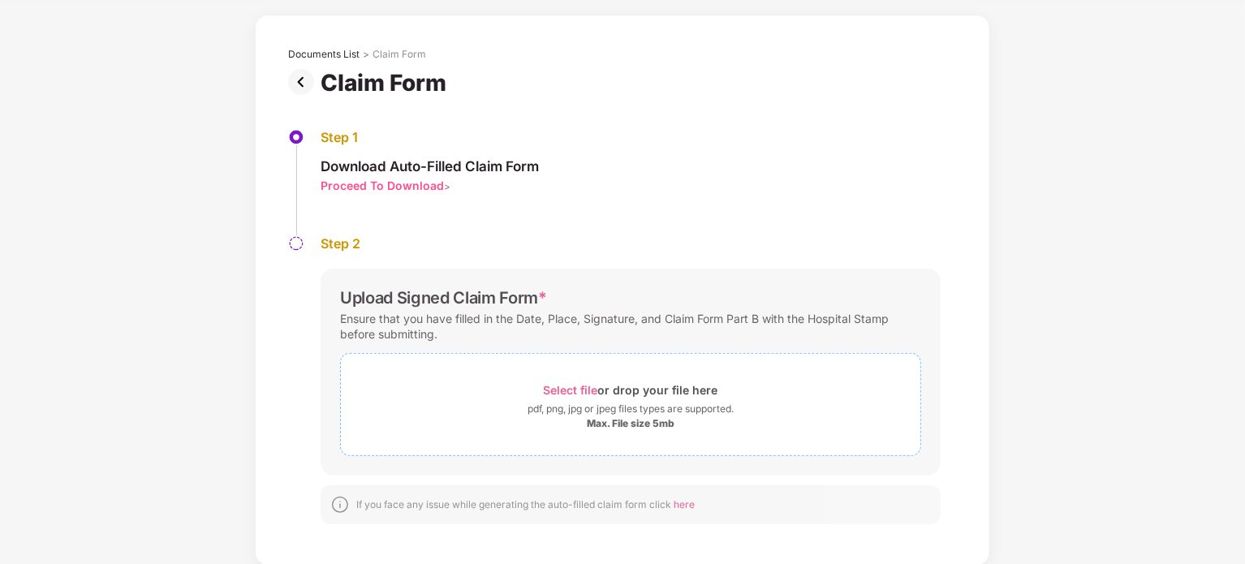
click at [572, 383] on span "Select file" at bounding box center [571, 390] width 54 height 14
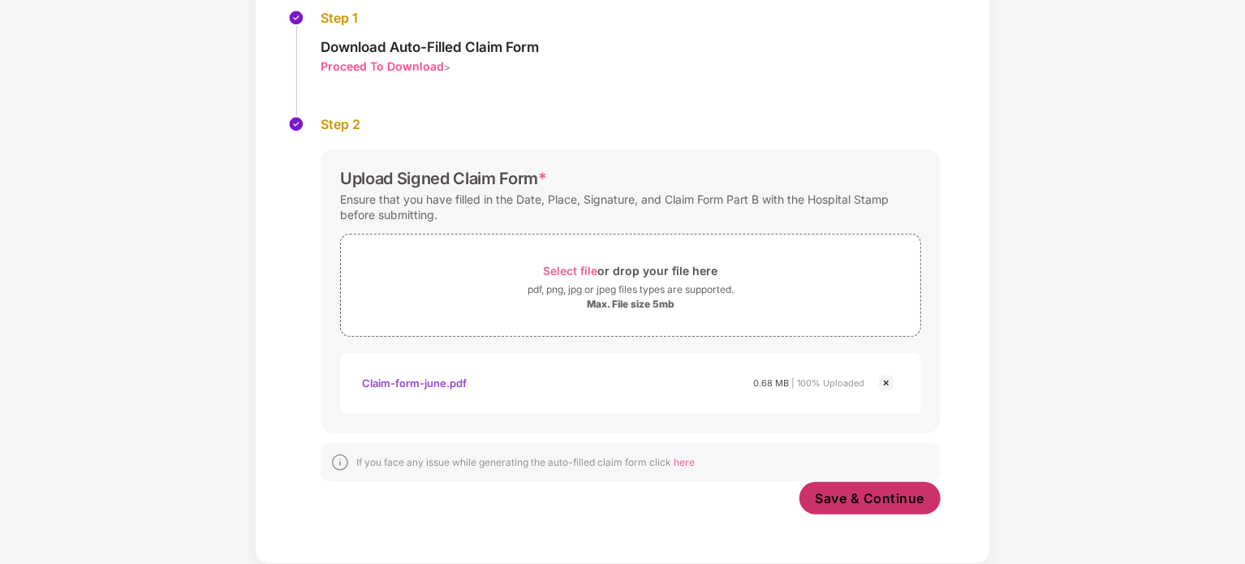
scroll to position [180, 0]
click at [866, 503] on span "Save & Continue" at bounding box center [870, 499] width 110 height 18
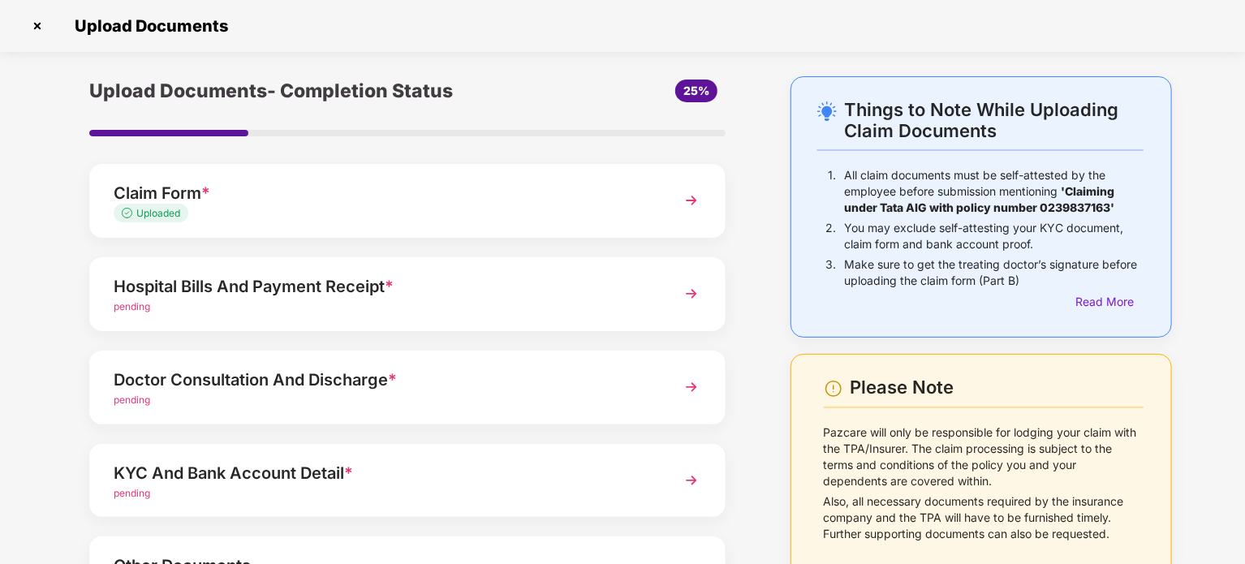
click at [698, 298] on img at bounding box center [691, 293] width 29 height 29
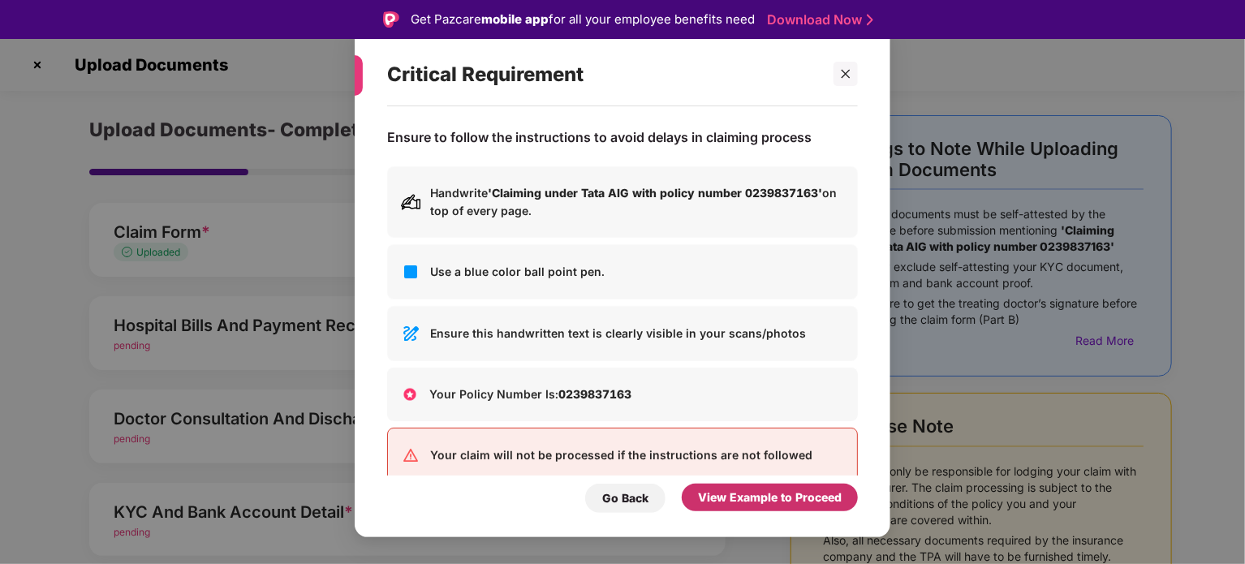
click at [780, 499] on div "View Example to Proceed" at bounding box center [770, 497] width 144 height 18
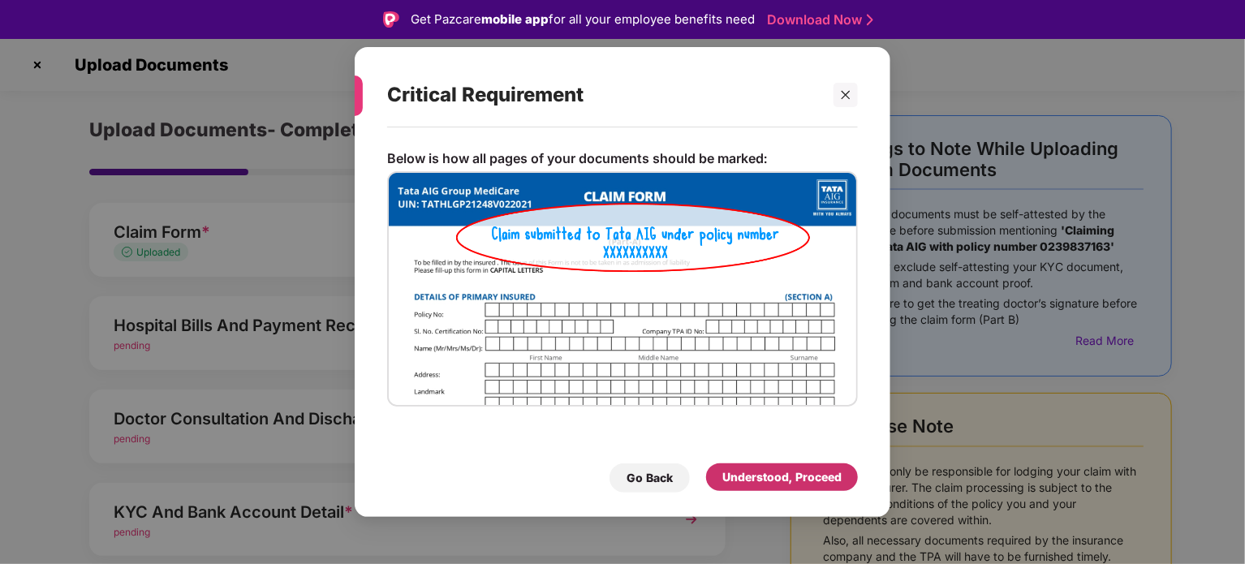
click at [773, 478] on div "Understood, Proceed" at bounding box center [781, 477] width 119 height 18
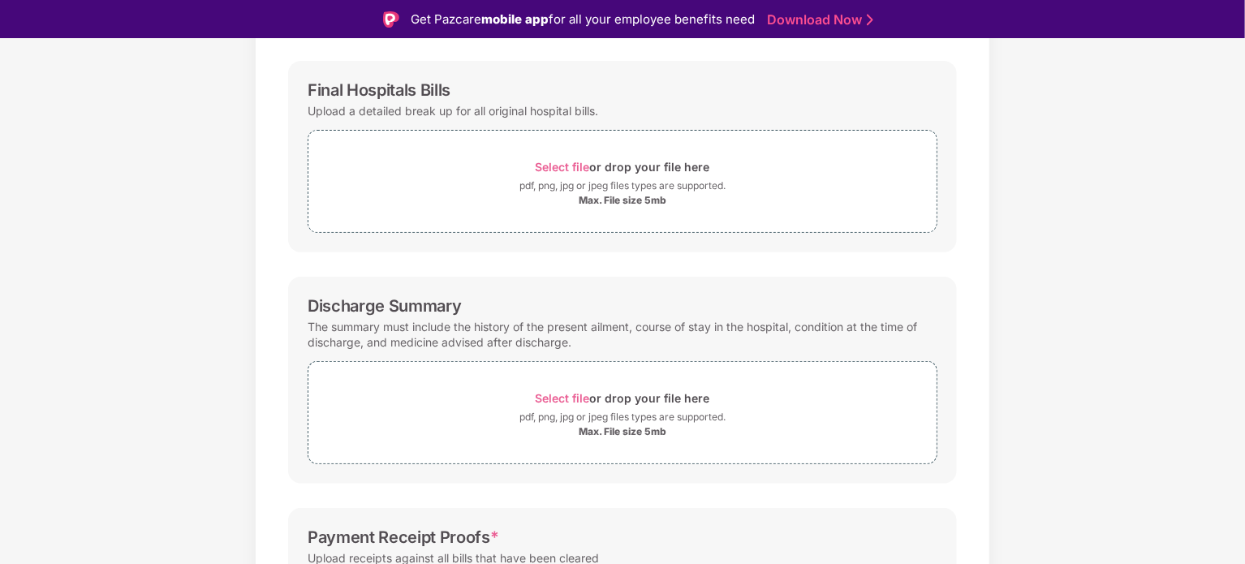
scroll to position [233, 0]
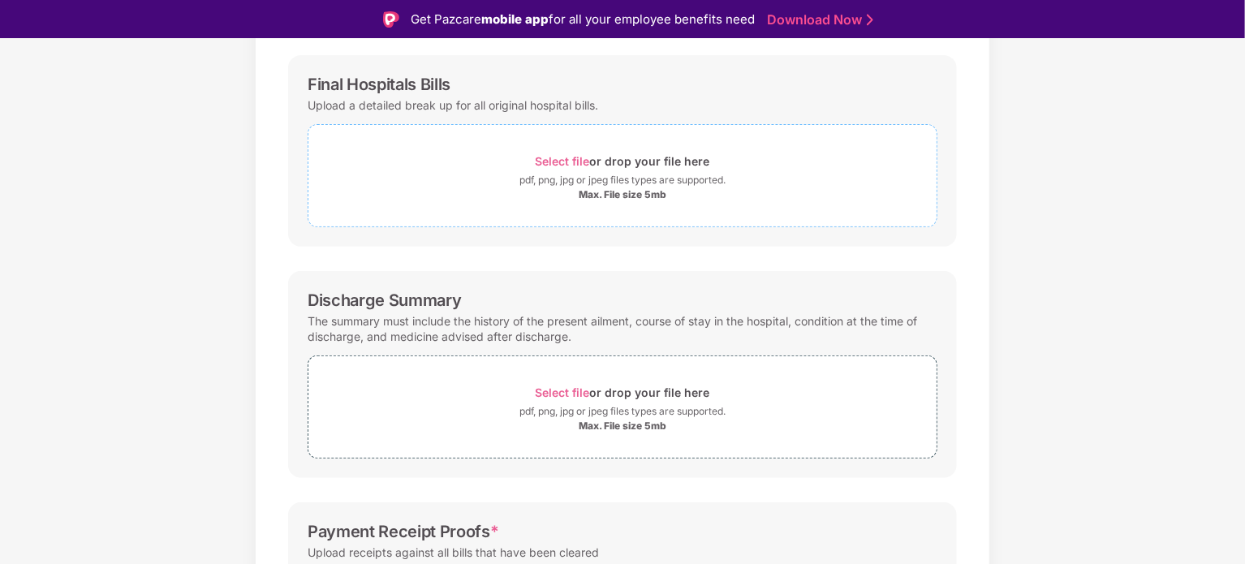
click at [620, 190] on div "Max. File size 5mb" at bounding box center [622, 194] width 88 height 13
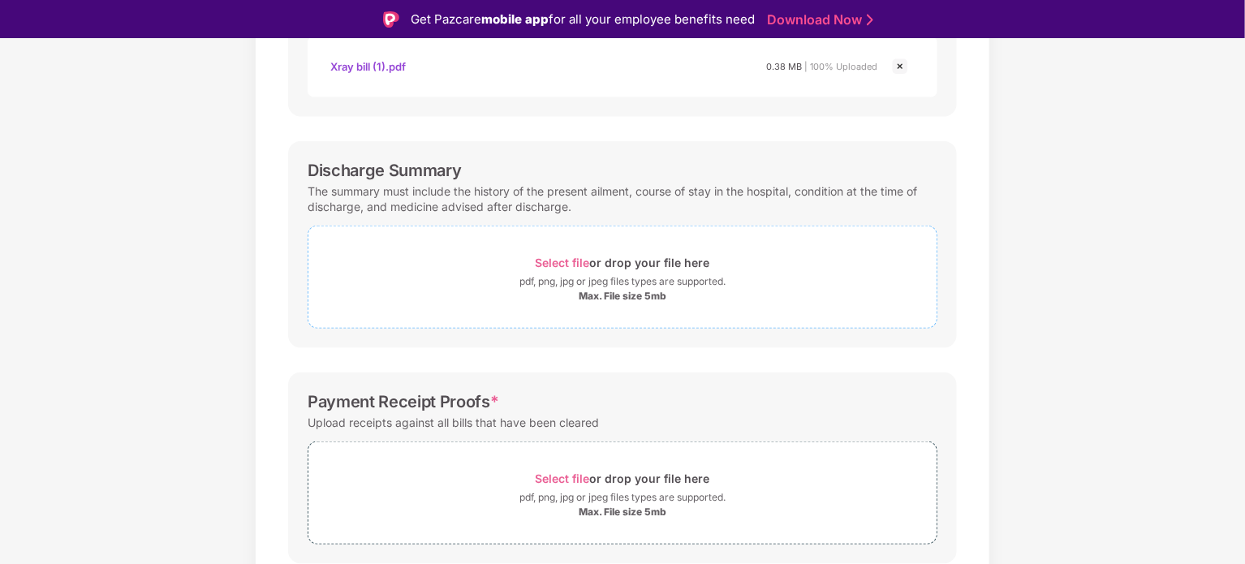
scroll to position [974, 0]
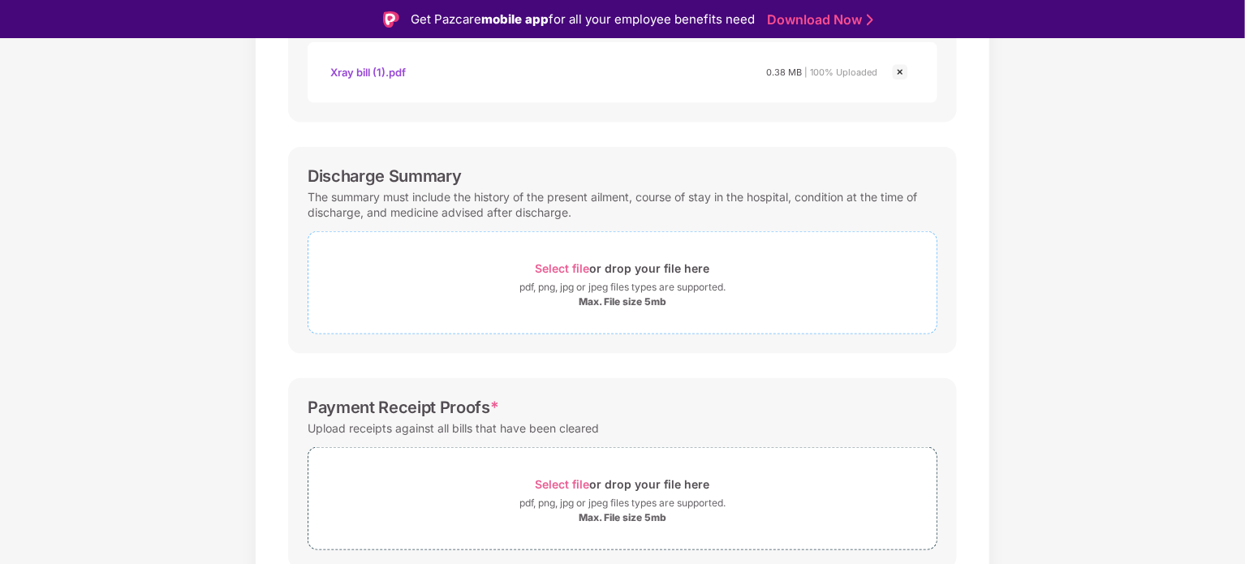
click at [572, 269] on span "Select file" at bounding box center [562, 268] width 54 height 14
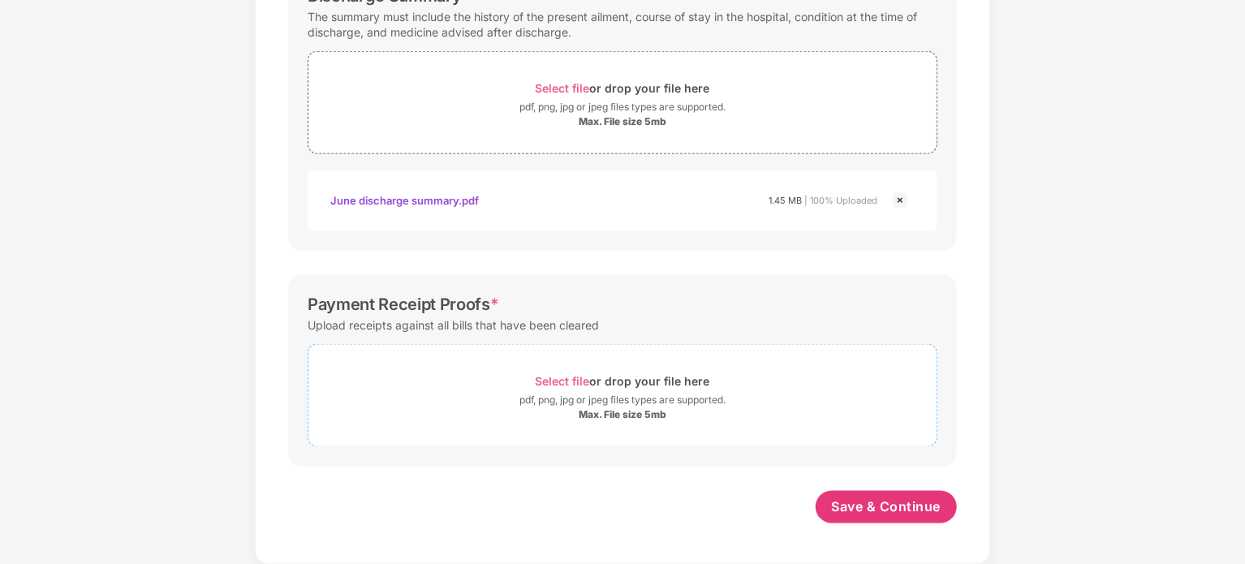
scroll to position [1114, 0]
click at [574, 385] on span "Select file" at bounding box center [562, 382] width 54 height 14
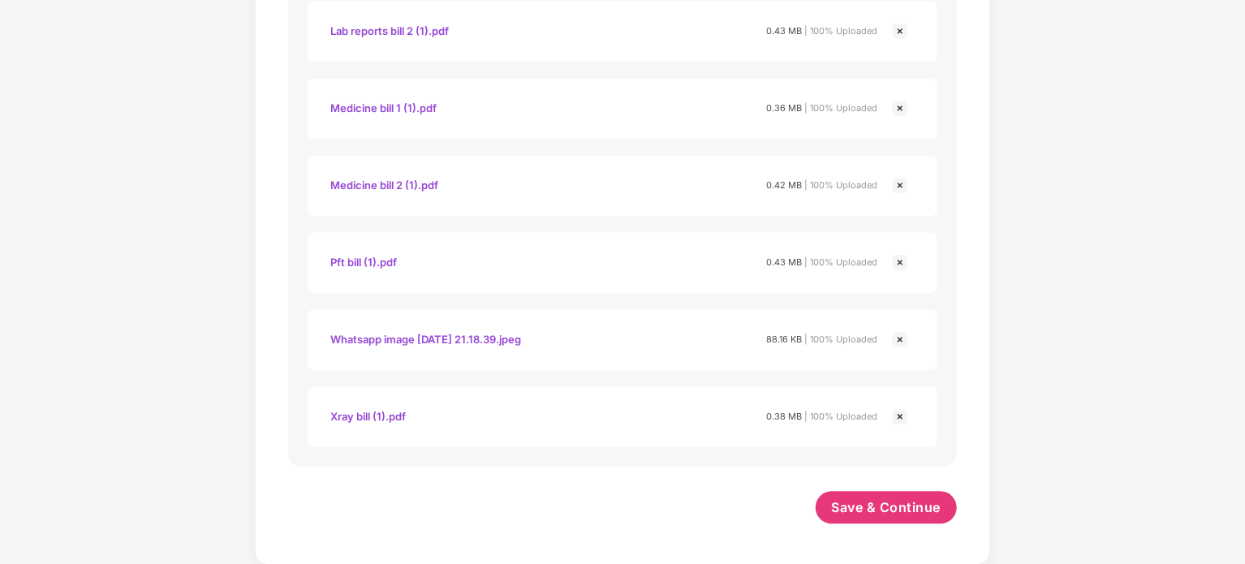
scroll to position [1731, 0]
click at [871, 502] on span "Save & Continue" at bounding box center [887, 508] width 110 height 18
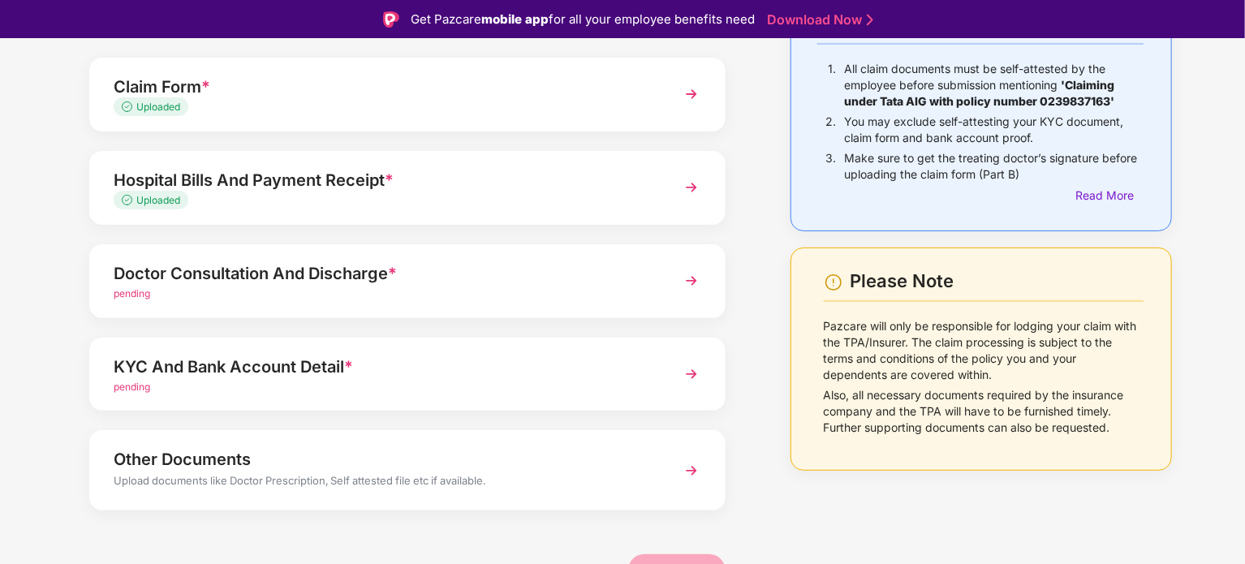
scroll to position [153, 0]
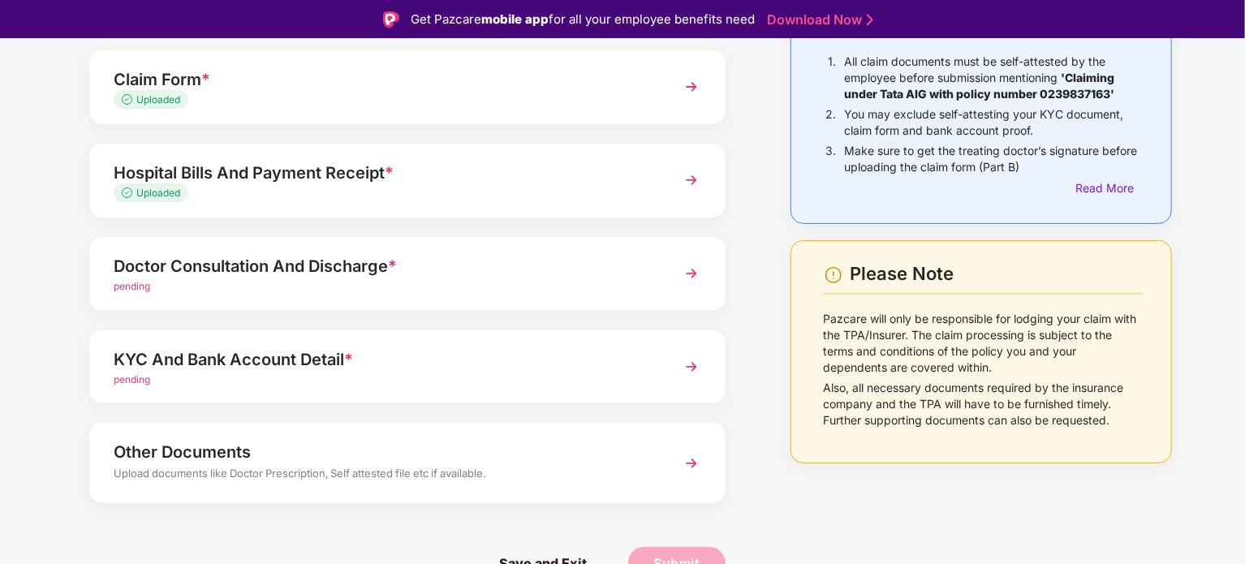
click at [687, 276] on img at bounding box center [691, 273] width 29 height 29
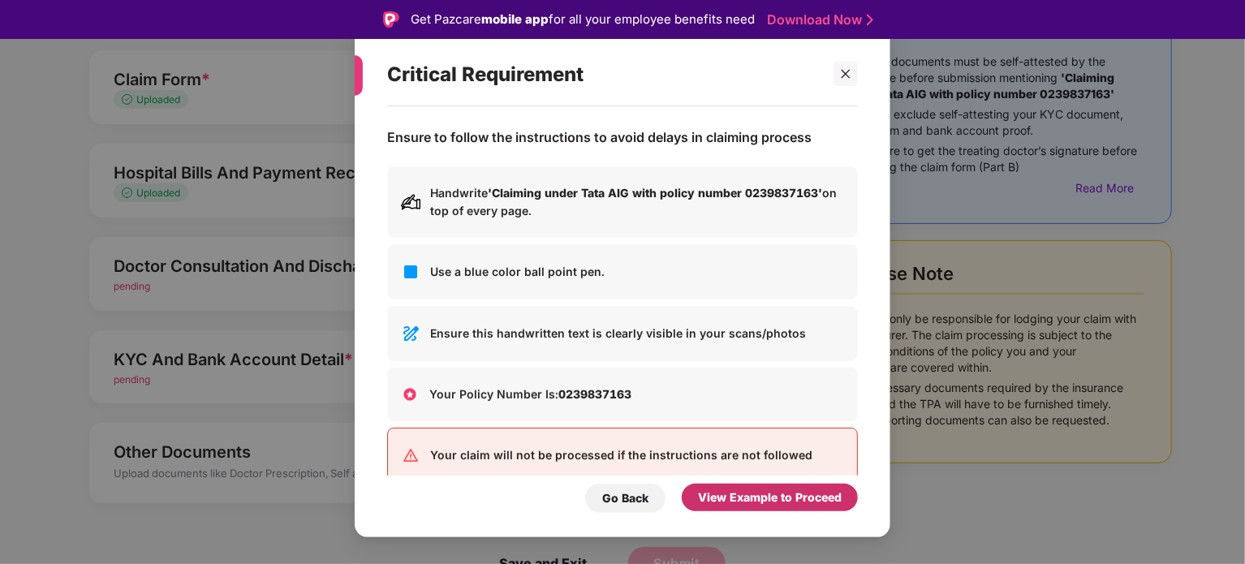
click at [780, 509] on div "View Example to Proceed" at bounding box center [769, 498] width 176 height 28
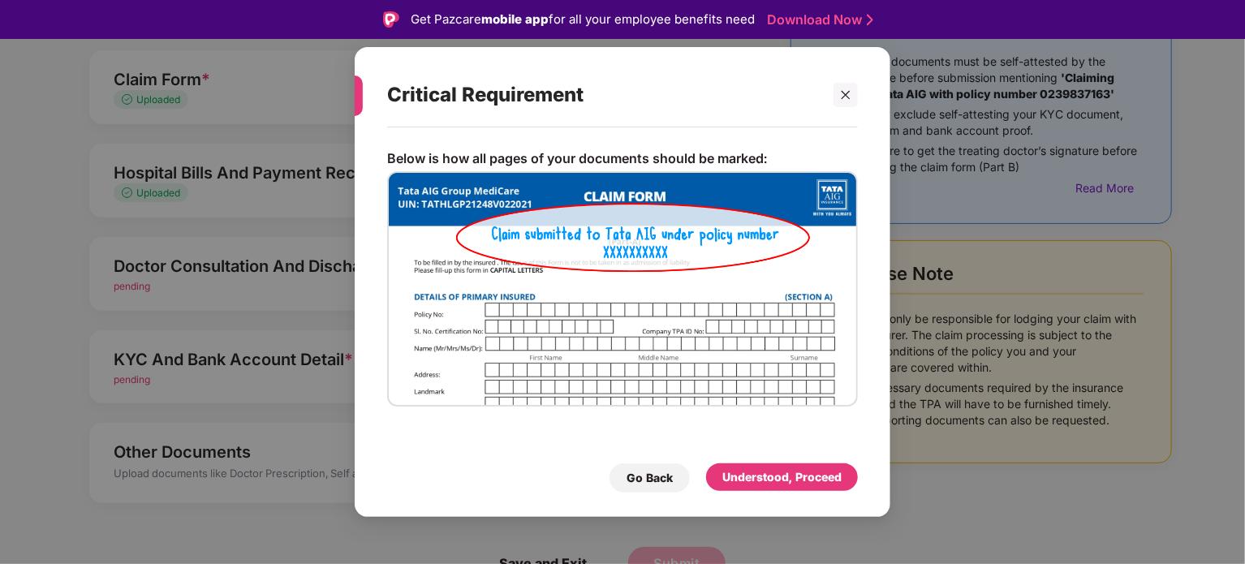
click at [795, 494] on div "Below is how all pages of your documents should be marked: Go Back Understood, …" at bounding box center [622, 313] width 535 height 373
click at [810, 484] on div "Understood, Proceed" at bounding box center [781, 477] width 119 height 18
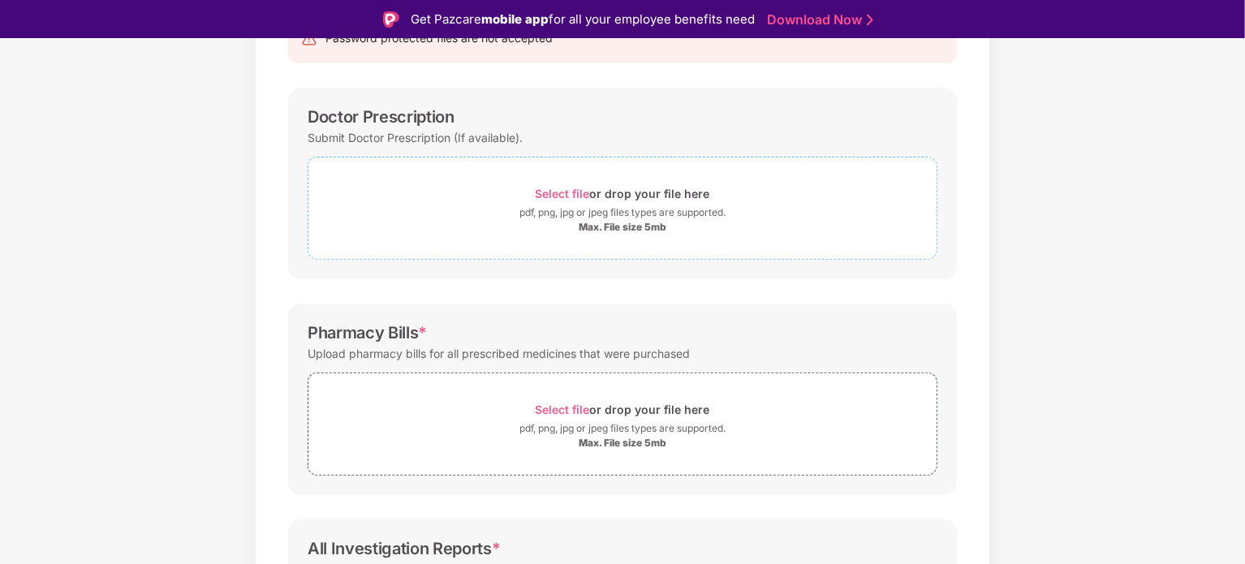
scroll to position [202, 0]
click at [560, 188] on span "Select file" at bounding box center [562, 192] width 54 height 14
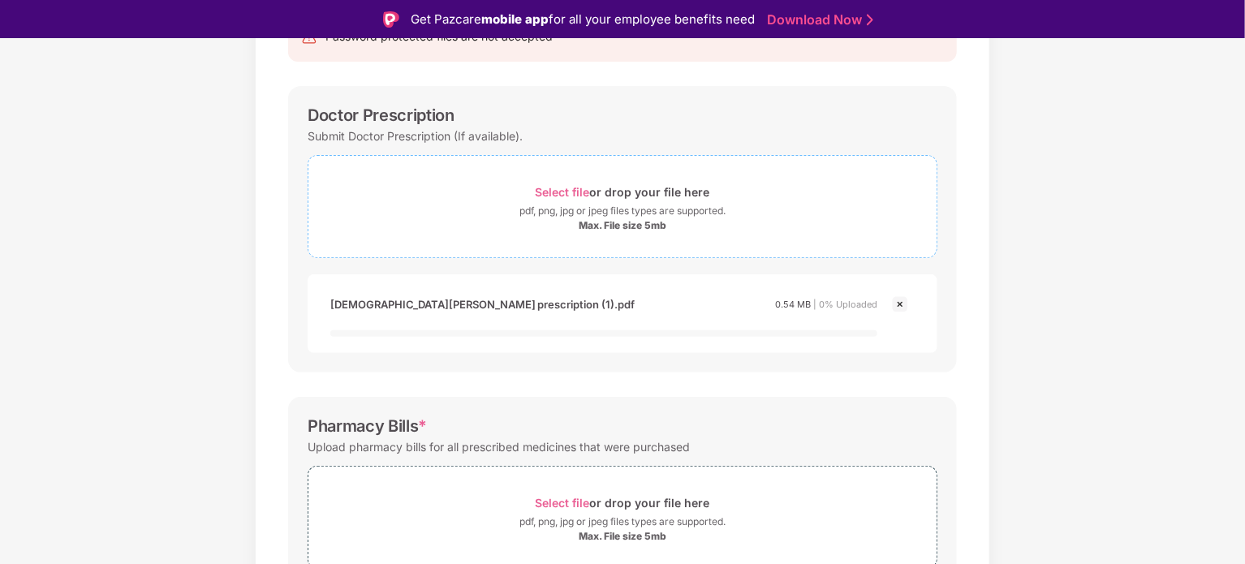
click at [295, 54] on div "Password protected files are not accepted" at bounding box center [622, 36] width 669 height 50
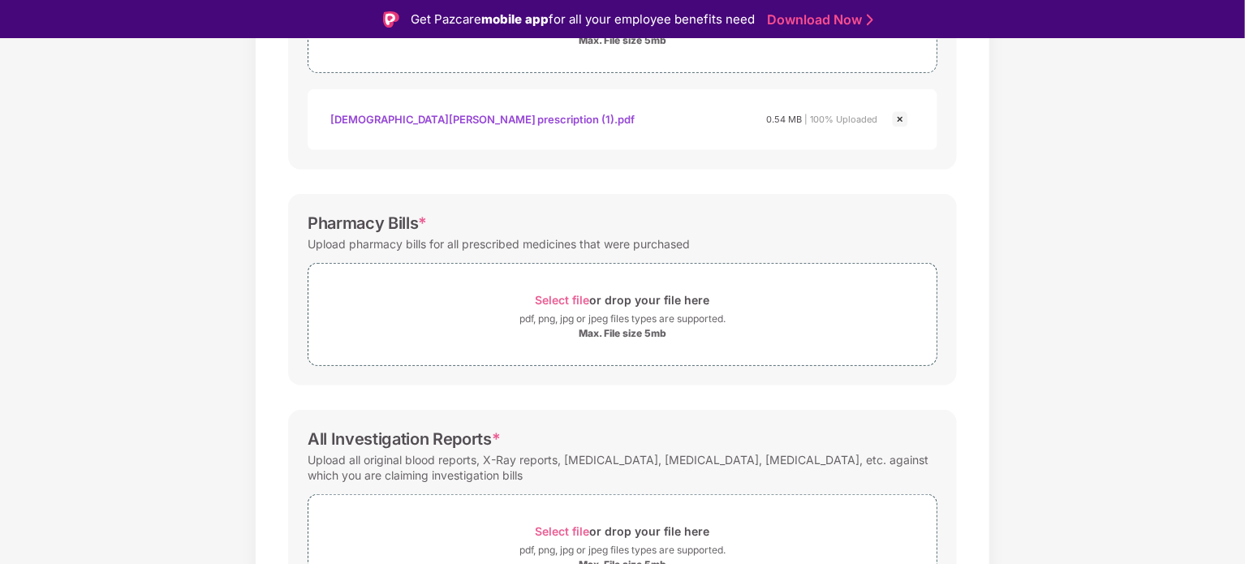
scroll to position [389, 0]
click at [561, 309] on div "pdf, png, jpg or jpeg files types are supported." at bounding box center [622, 317] width 206 height 16
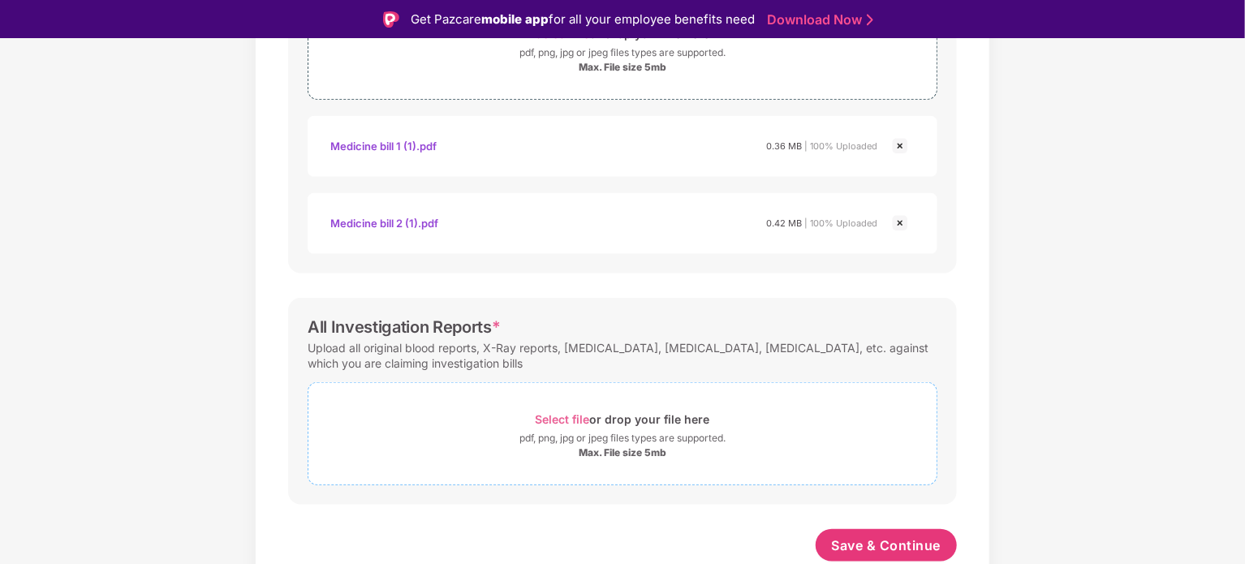
scroll to position [651, 0]
click at [598, 418] on div "Select file or drop your file here" at bounding box center [622, 420] width 174 height 22
click at [577, 422] on span "Select file" at bounding box center [562, 421] width 54 height 14
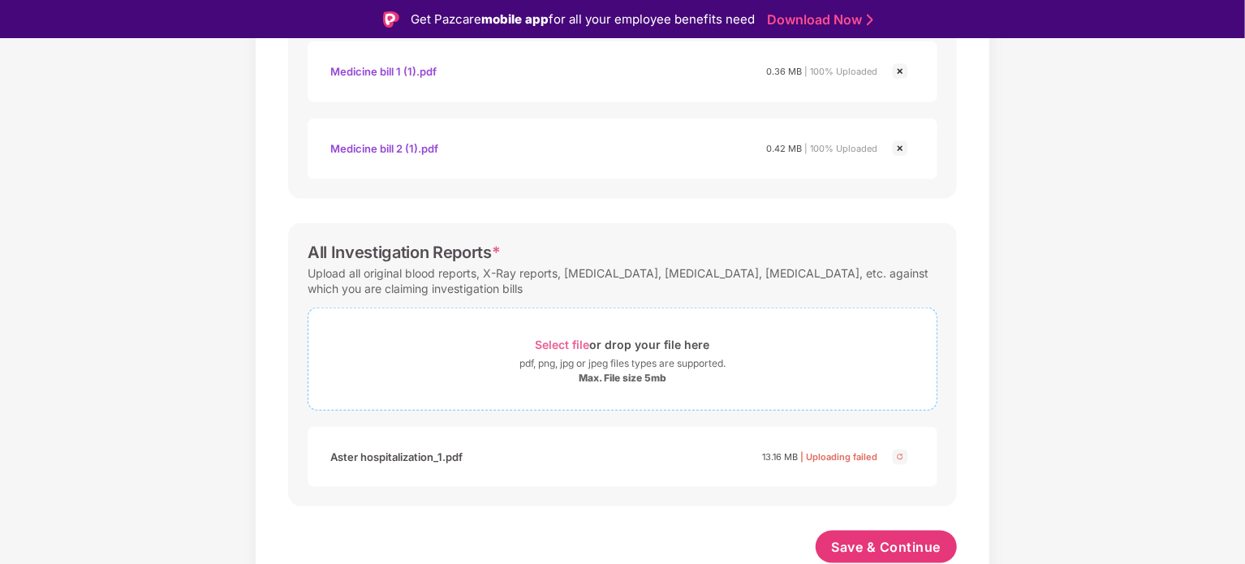
click at [562, 357] on div "pdf, png, jpg or jpeg files types are supported." at bounding box center [622, 363] width 206 height 16
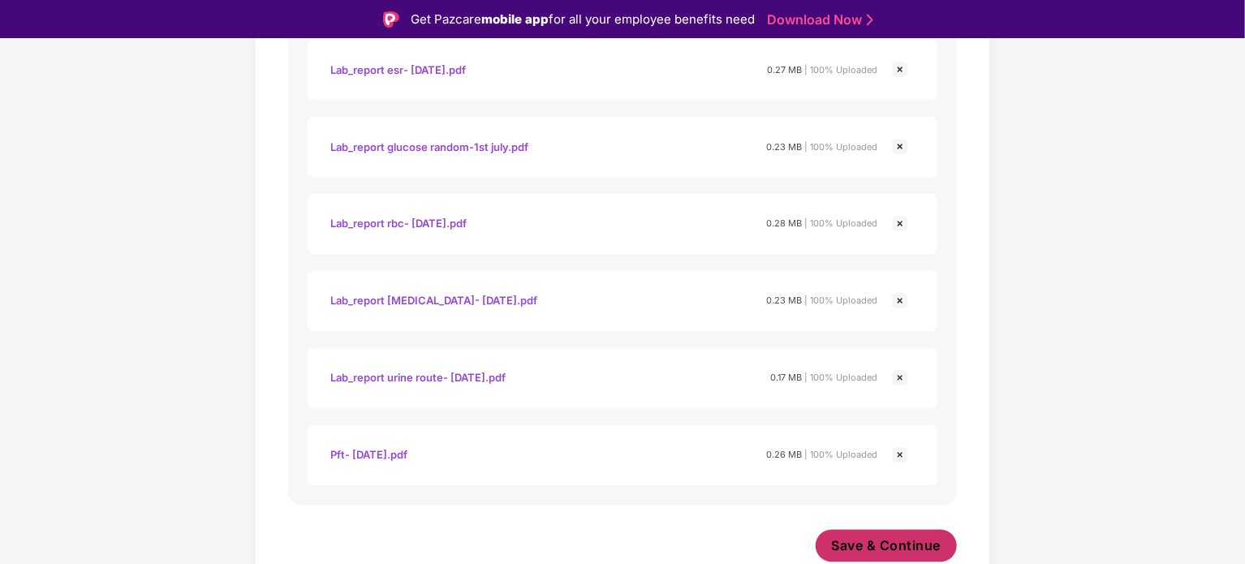
scroll to position [1422, 0]
click at [853, 531] on button "Save & Continue" at bounding box center [886, 547] width 142 height 32
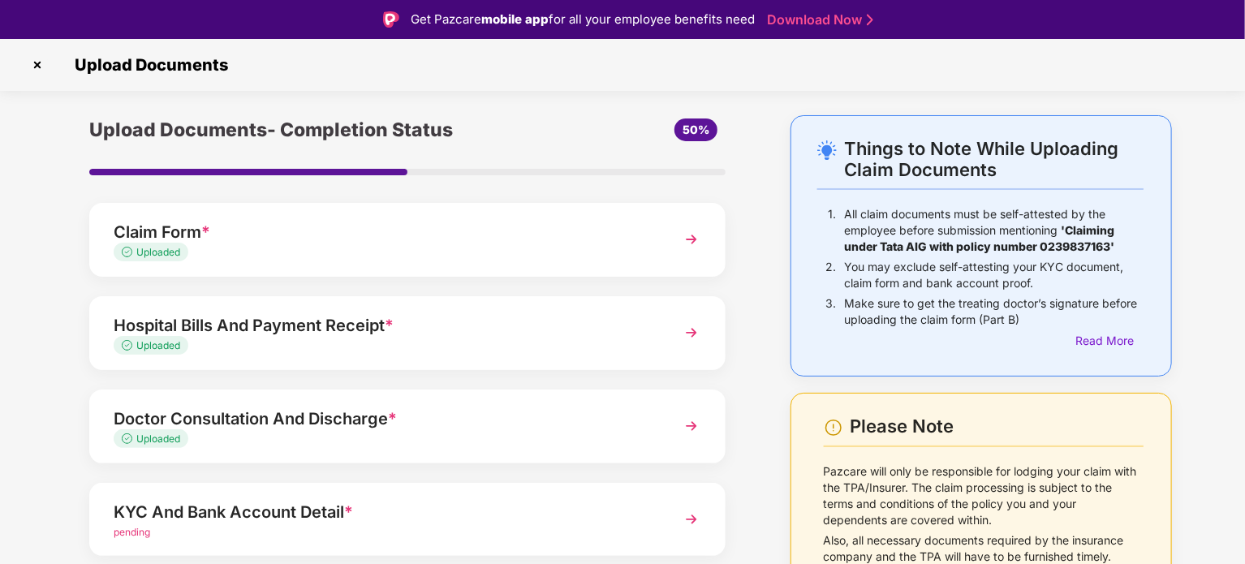
scroll to position [153, 0]
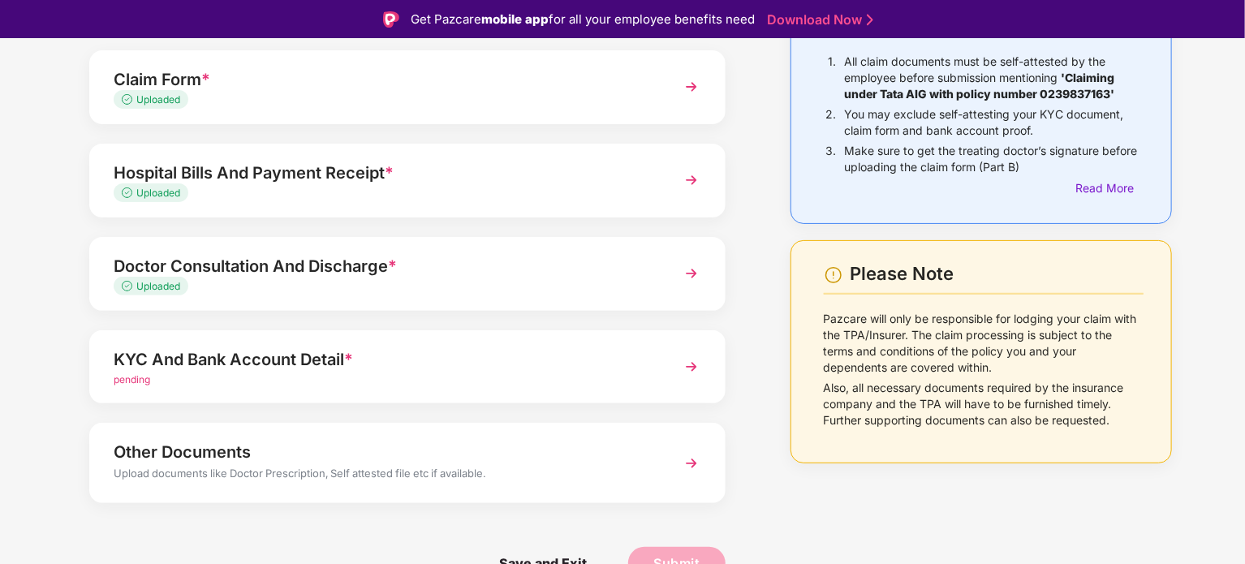
click at [686, 369] on img at bounding box center [691, 366] width 29 height 29
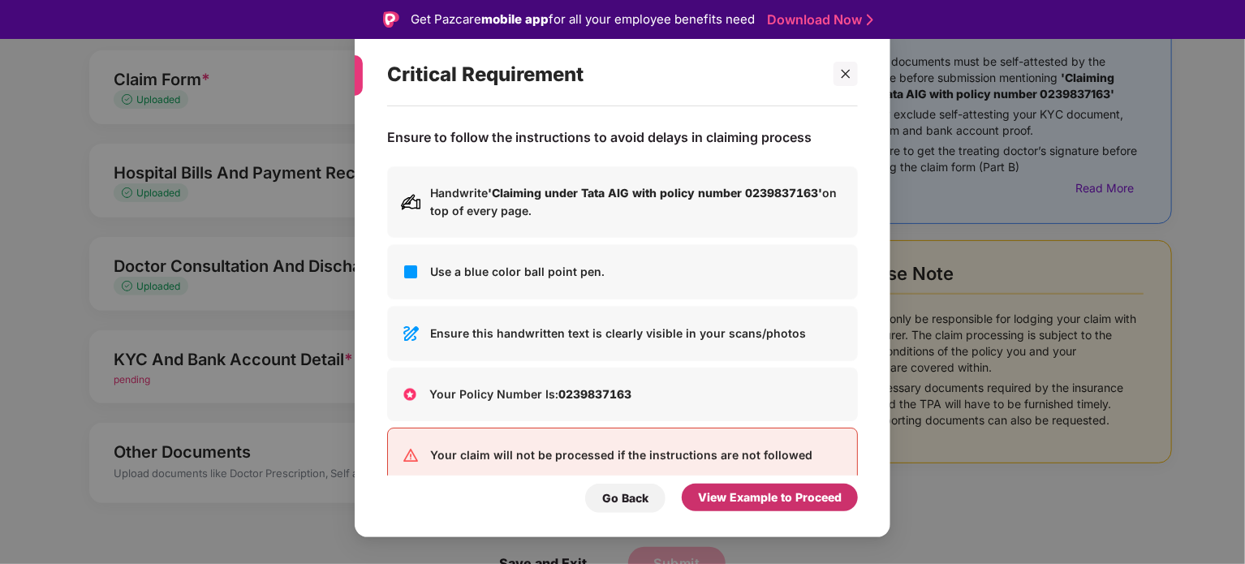
click at [766, 496] on div "View Example to Proceed" at bounding box center [770, 497] width 144 height 18
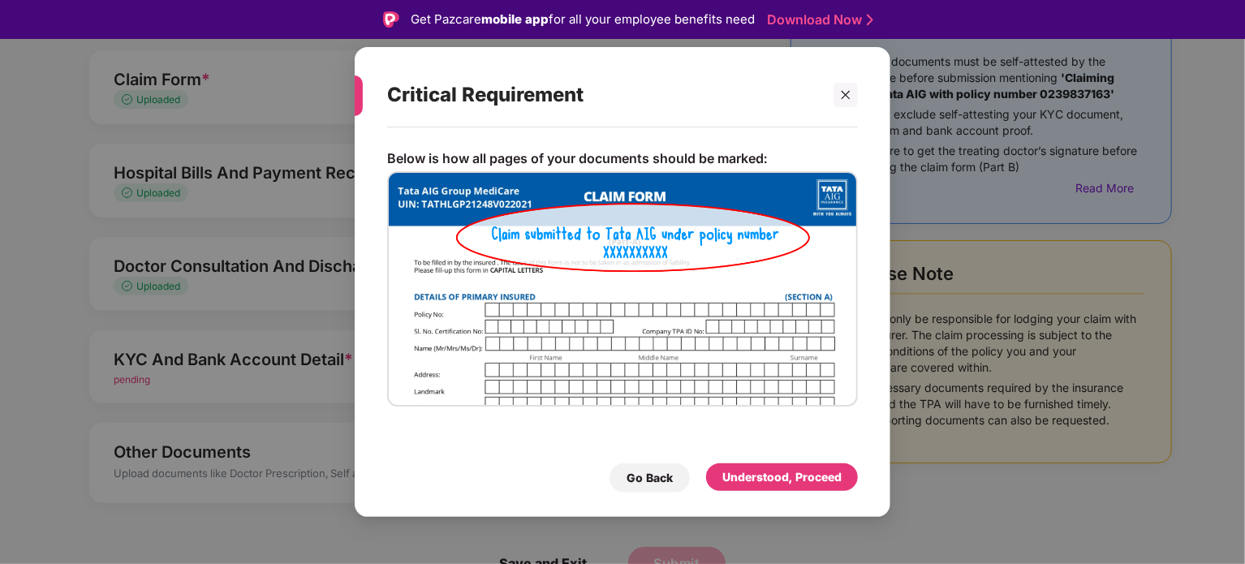
click at [785, 460] on div "Go Back Understood, Proceed" at bounding box center [622, 473] width 471 height 37
click at [782, 474] on div "Understood, Proceed" at bounding box center [781, 477] width 119 height 18
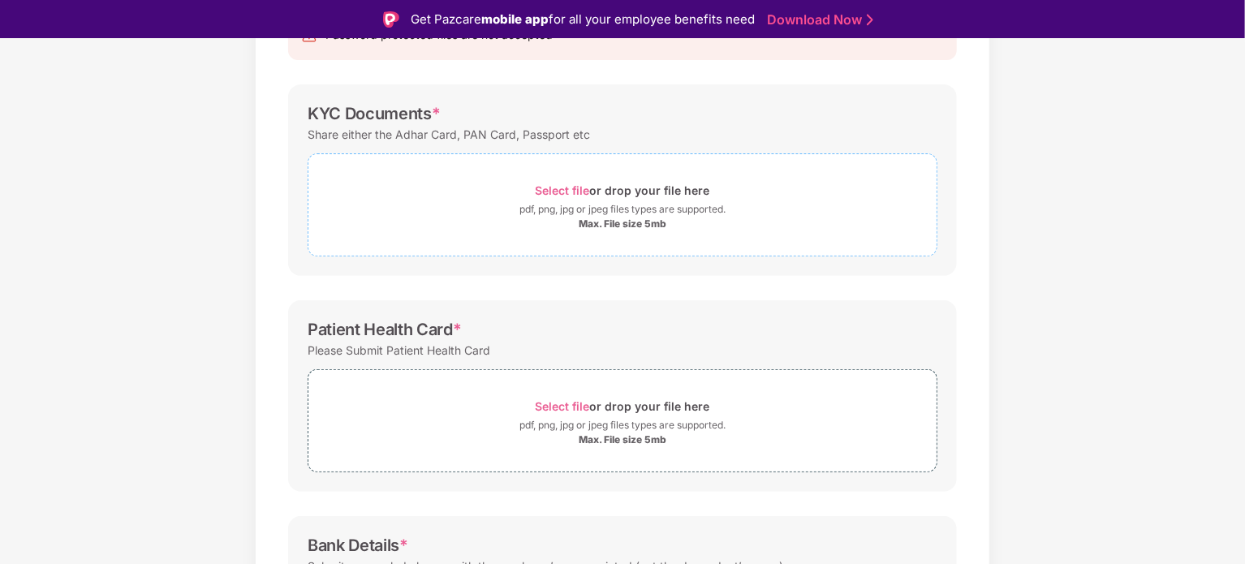
scroll to position [198, 0]
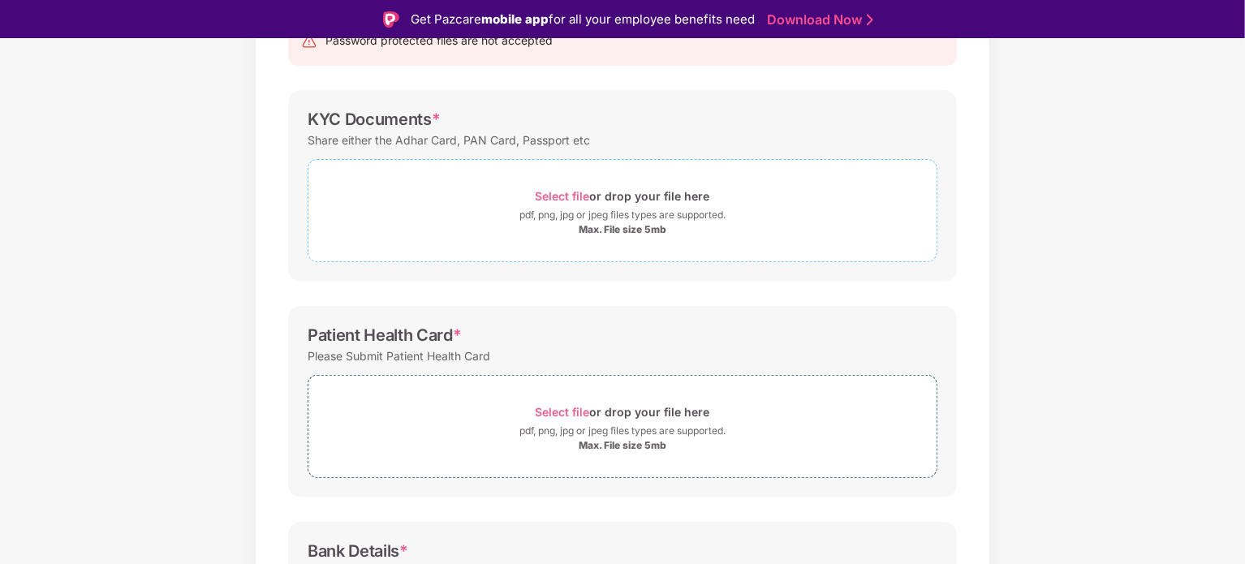
click at [568, 199] on span "Select file" at bounding box center [562, 196] width 54 height 14
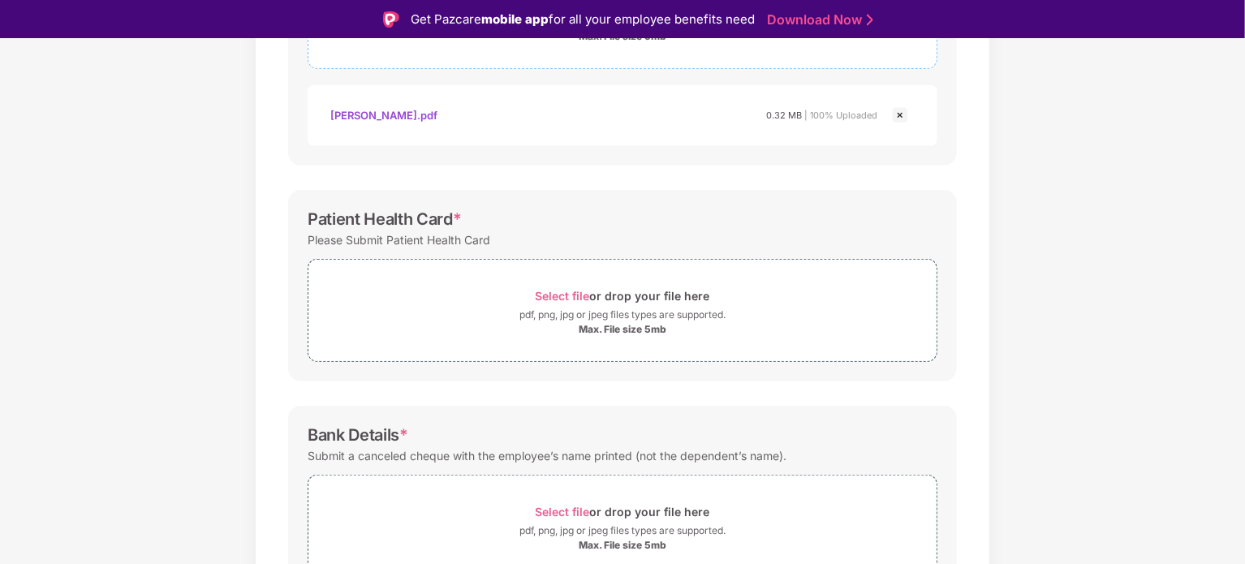
scroll to position [396, 0]
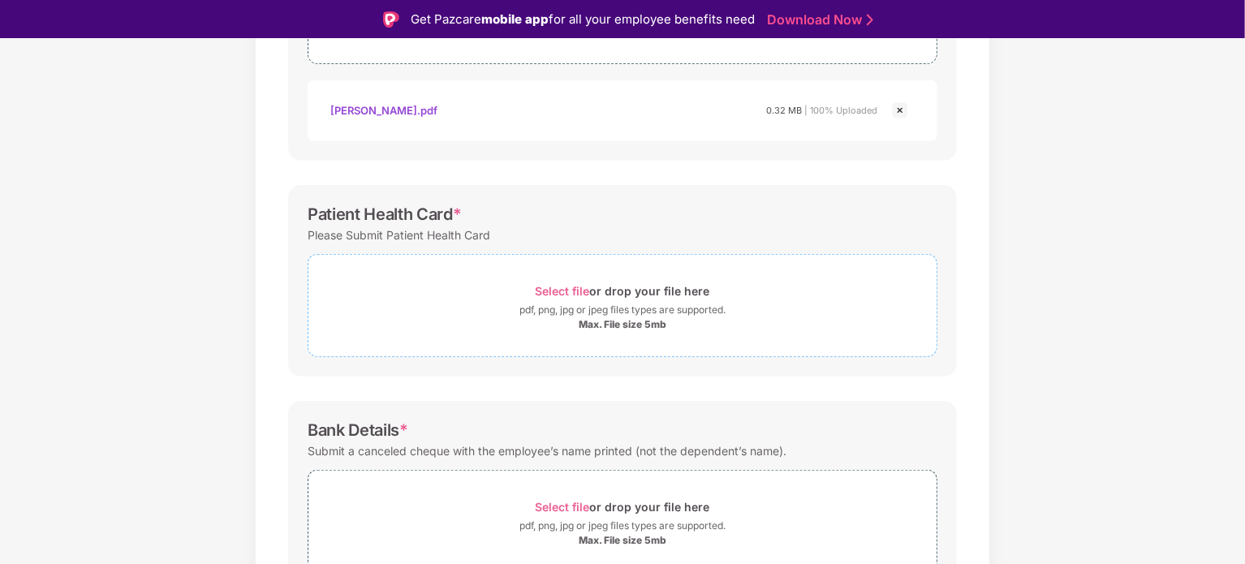
click at [574, 295] on span "Select file" at bounding box center [562, 291] width 54 height 14
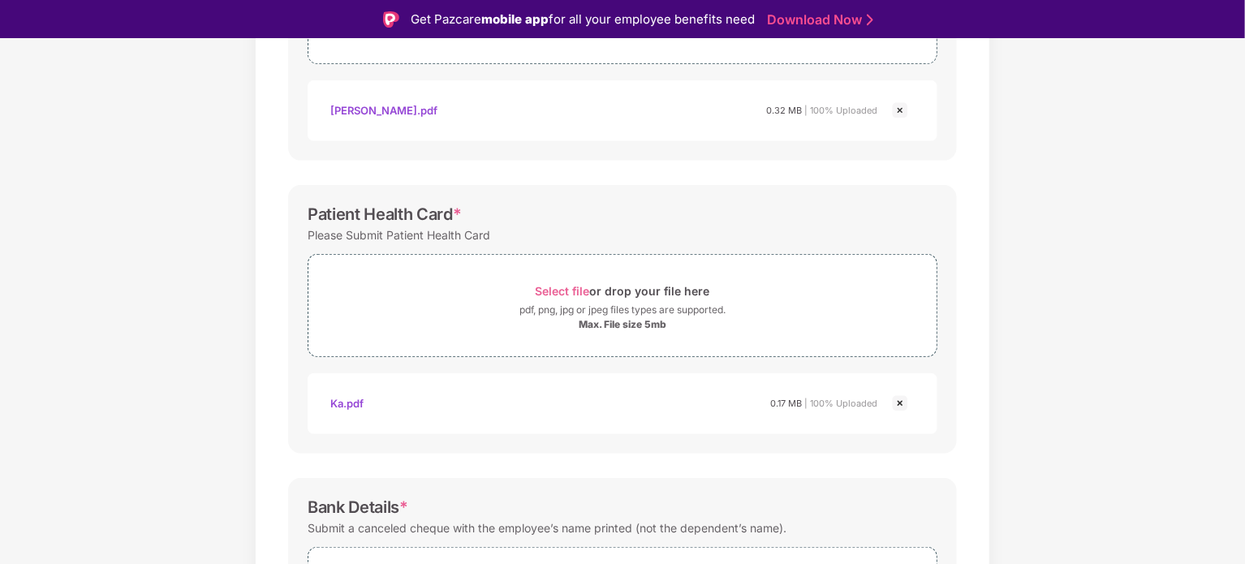
scroll to position [559, 0]
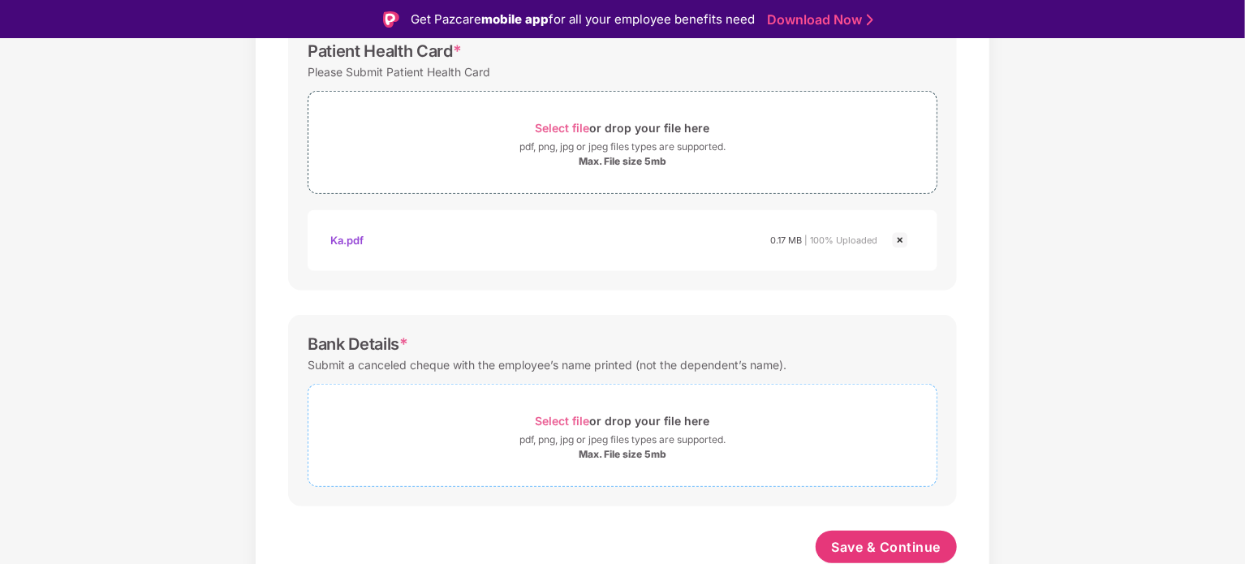
click at [573, 420] on span "Select file" at bounding box center [562, 421] width 54 height 14
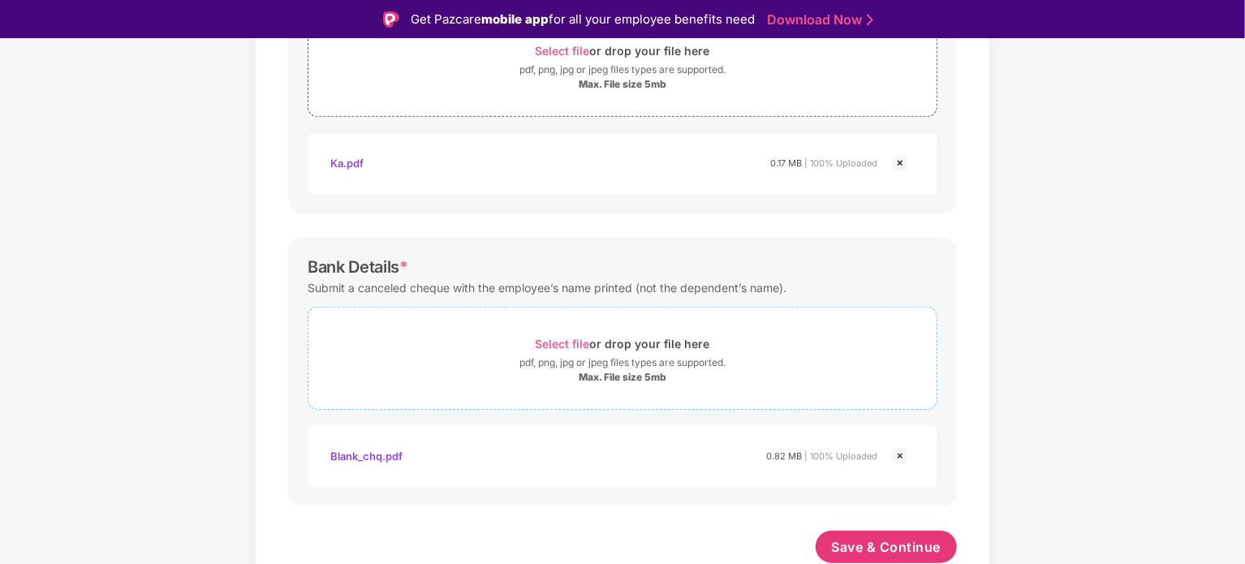
scroll to position [39, 0]
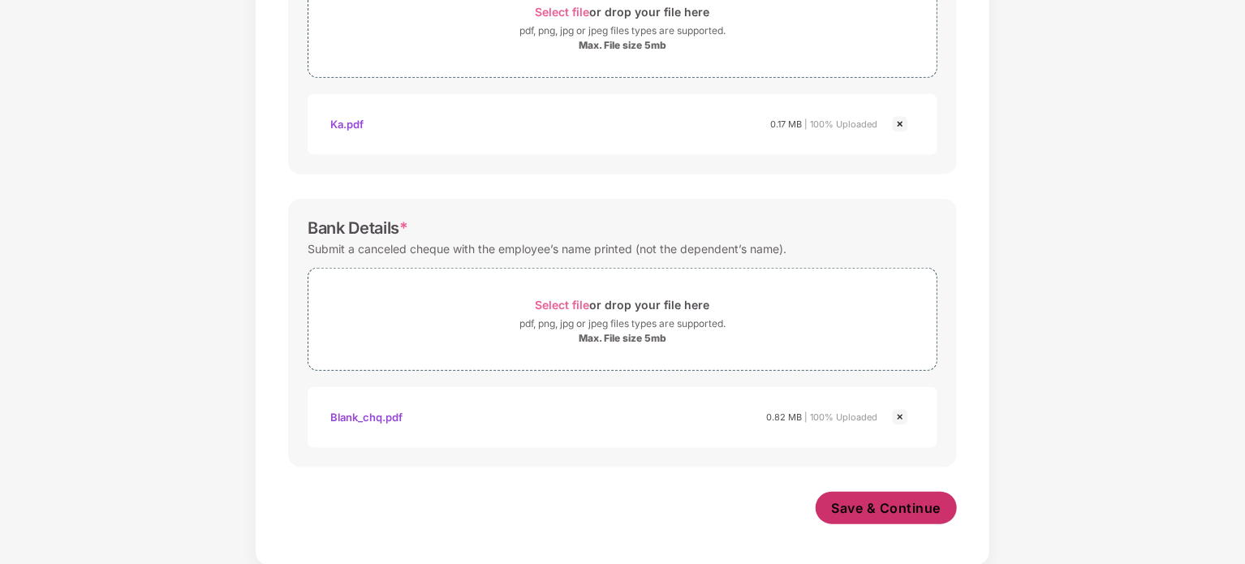
click at [892, 513] on span "Save & Continue" at bounding box center [887, 508] width 110 height 18
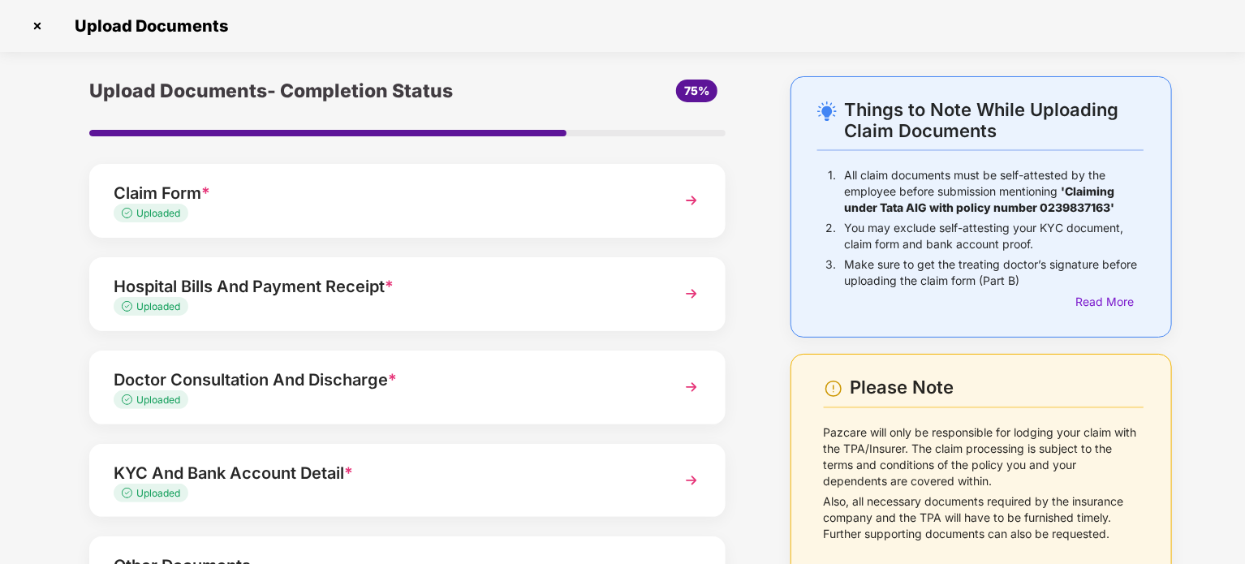
scroll to position [153, 0]
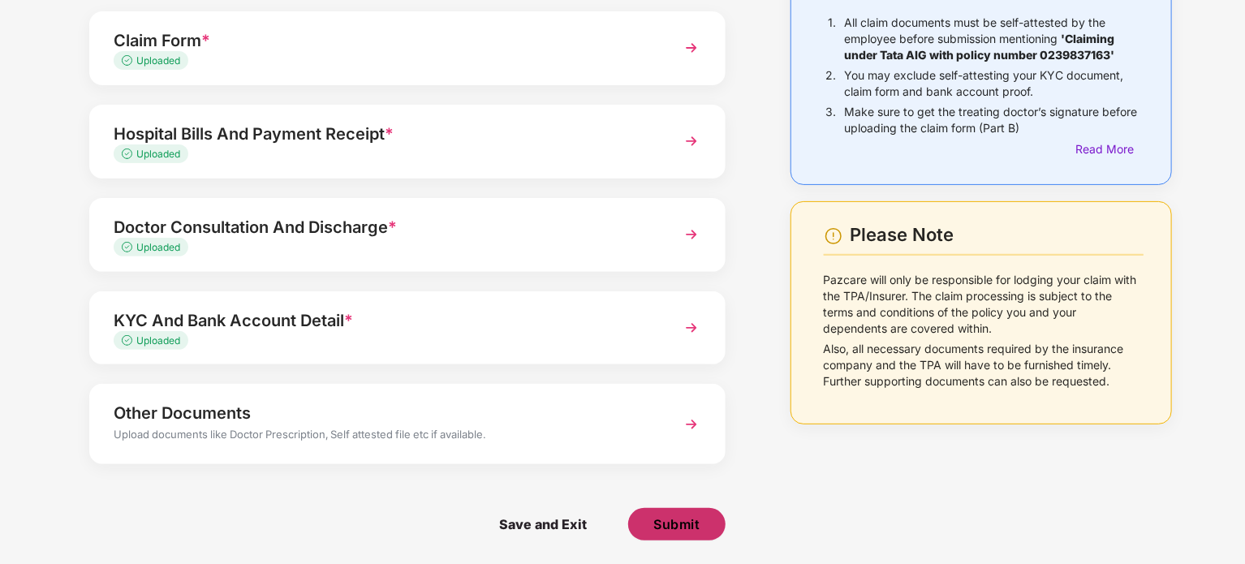
click at [702, 531] on button "Submit" at bounding box center [676, 524] width 97 height 32
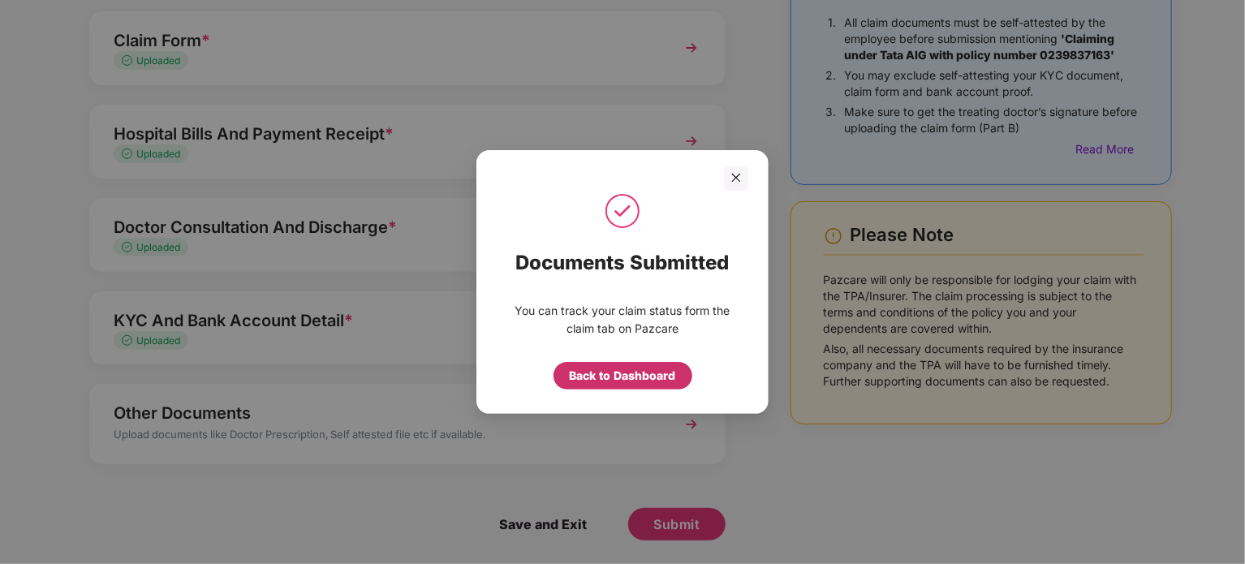
click at [660, 385] on div "Back to Dashboard" at bounding box center [622, 376] width 139 height 28
click at [660, 385] on div "Back to claim page" at bounding box center [622, 376] width 138 height 28
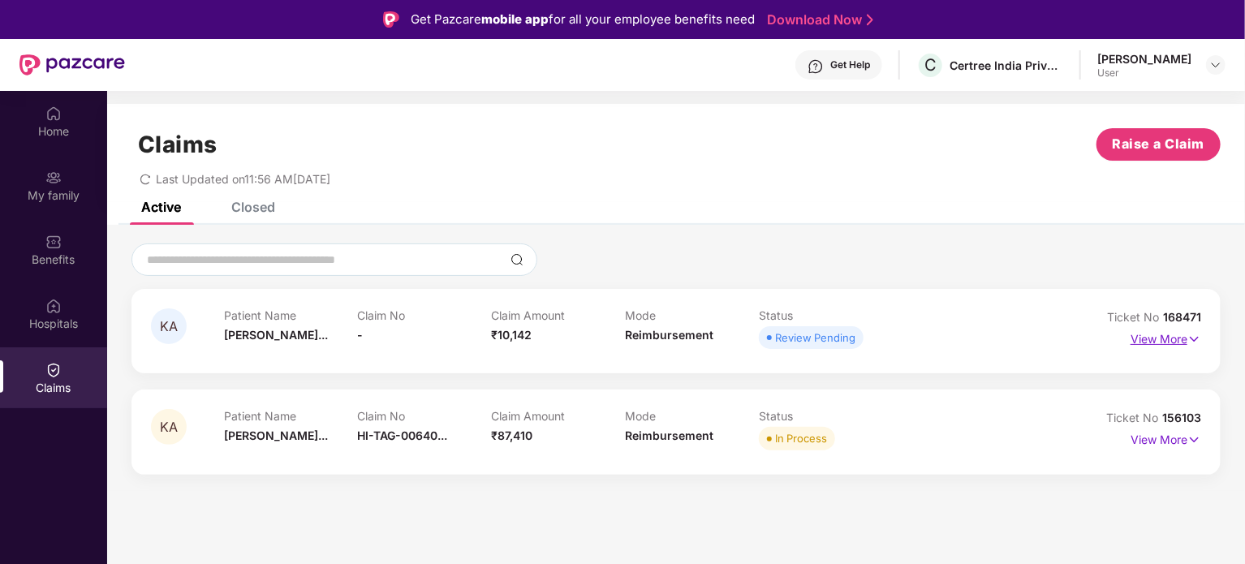
click at [1184, 338] on p "View More" at bounding box center [1165, 337] width 71 height 22
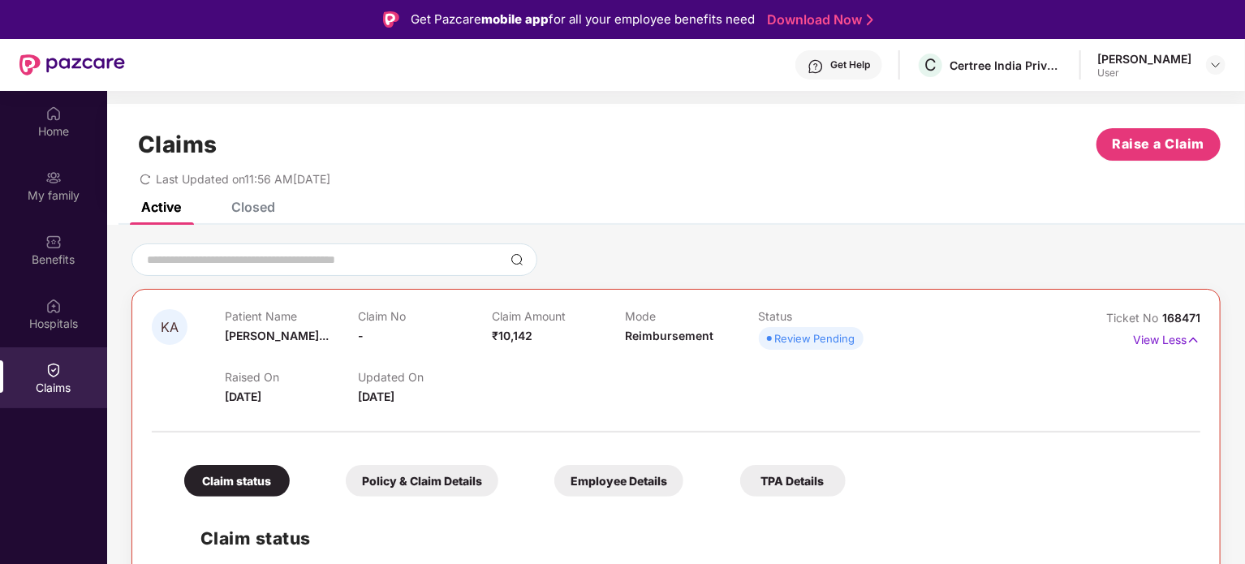
click at [261, 205] on div "Closed" at bounding box center [253, 207] width 44 height 16
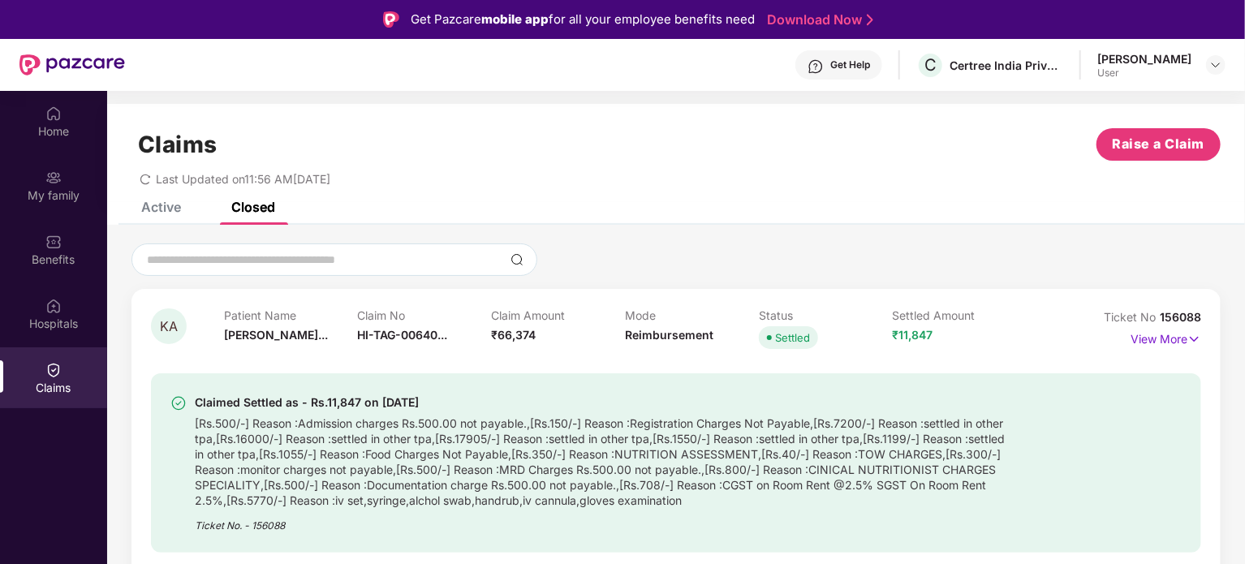
click at [172, 209] on div "Active" at bounding box center [161, 207] width 40 height 16
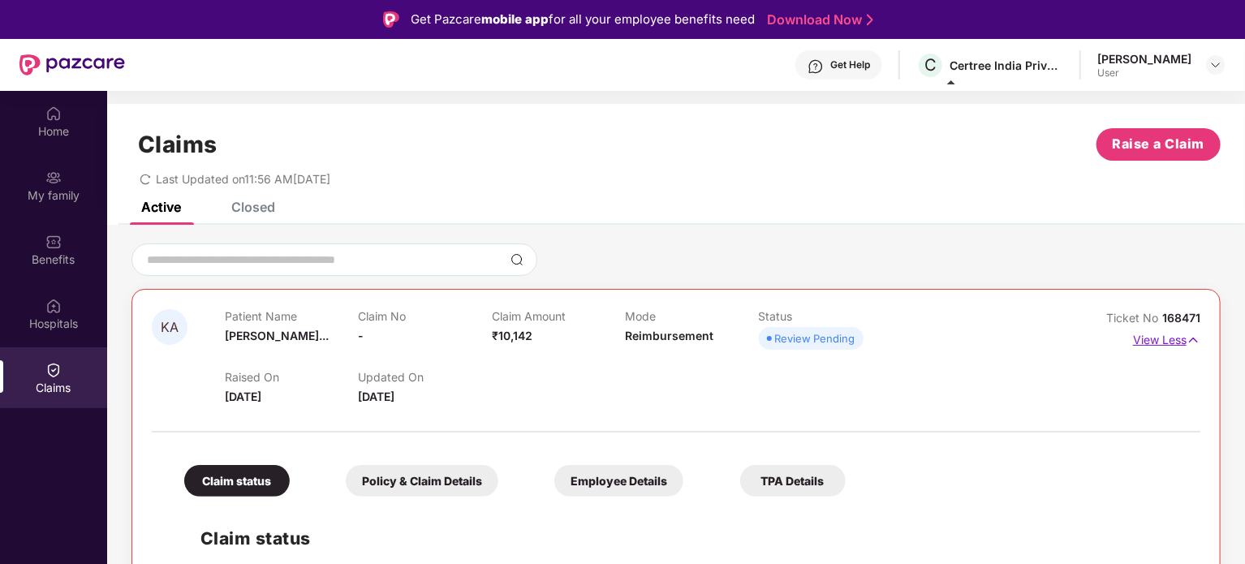
click at [1176, 342] on p "View Less" at bounding box center [1166, 338] width 67 height 22
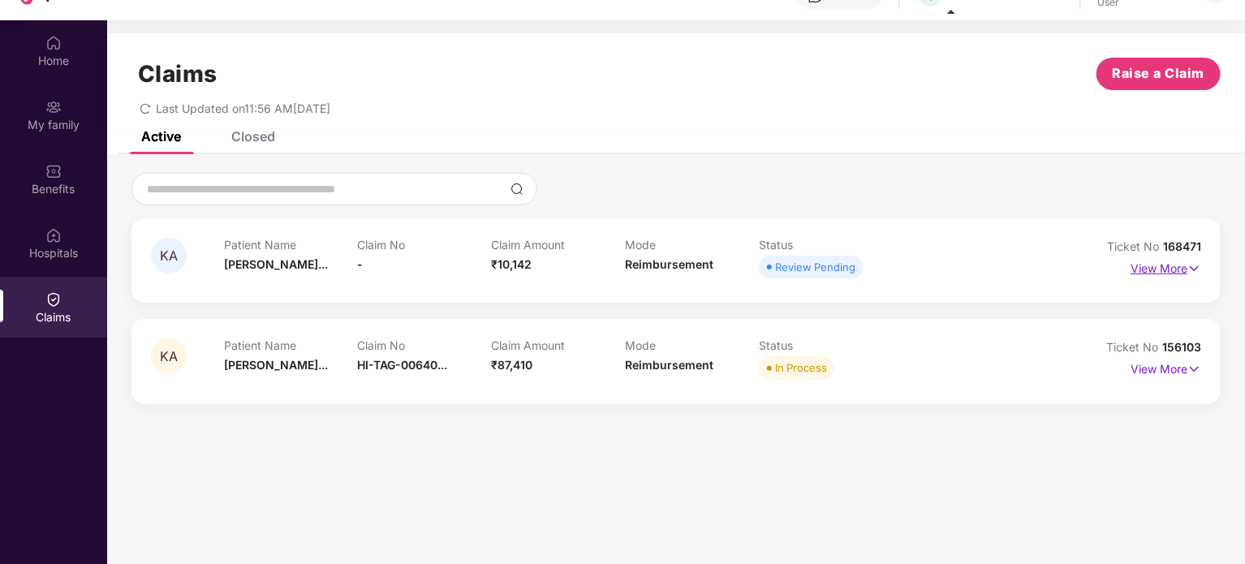
scroll to position [71, 0]
